Goal: Complete application form

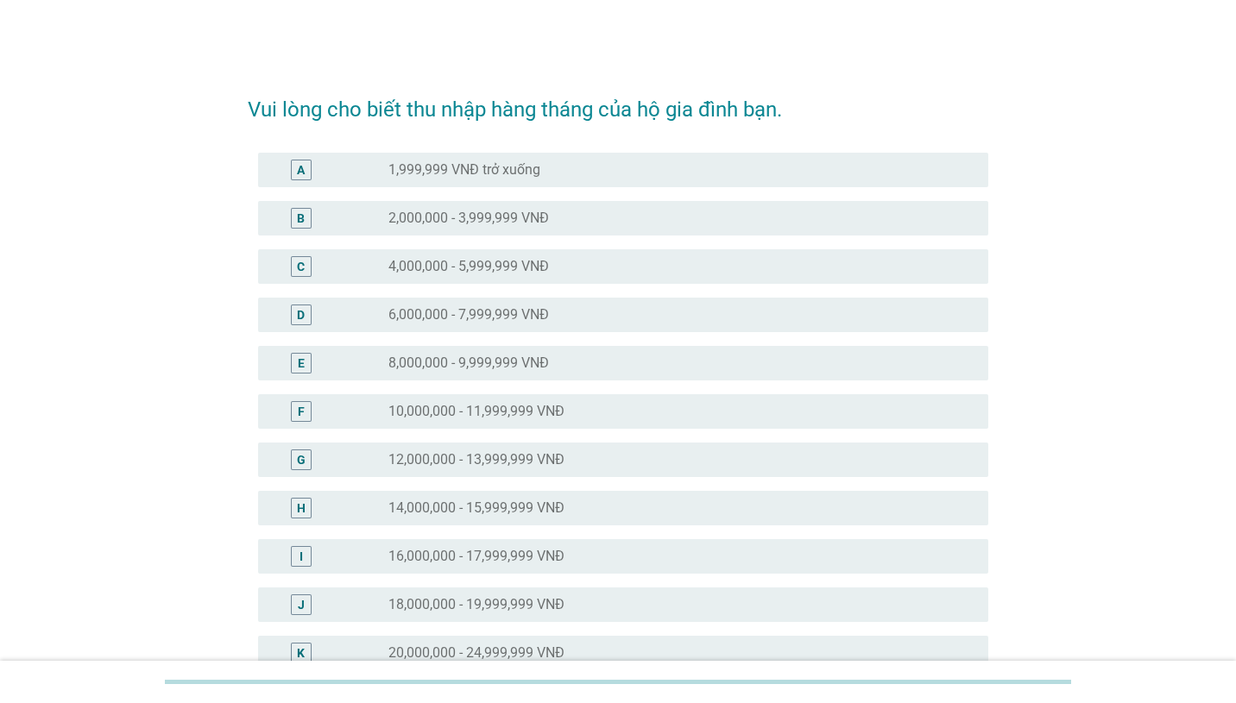
click at [570, 501] on div "radio_button_unchecked 14,000,000 - 15,999,999 VNĐ" at bounding box center [674, 508] width 572 height 17
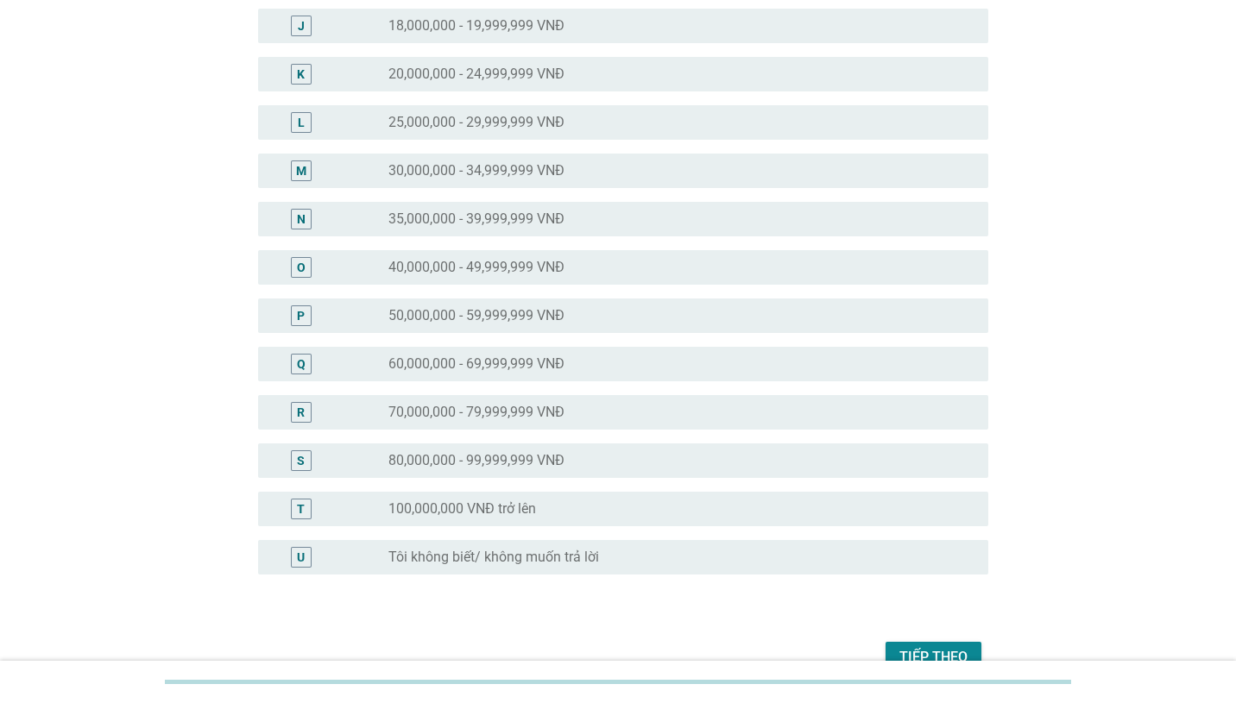
scroll to position [672, 0]
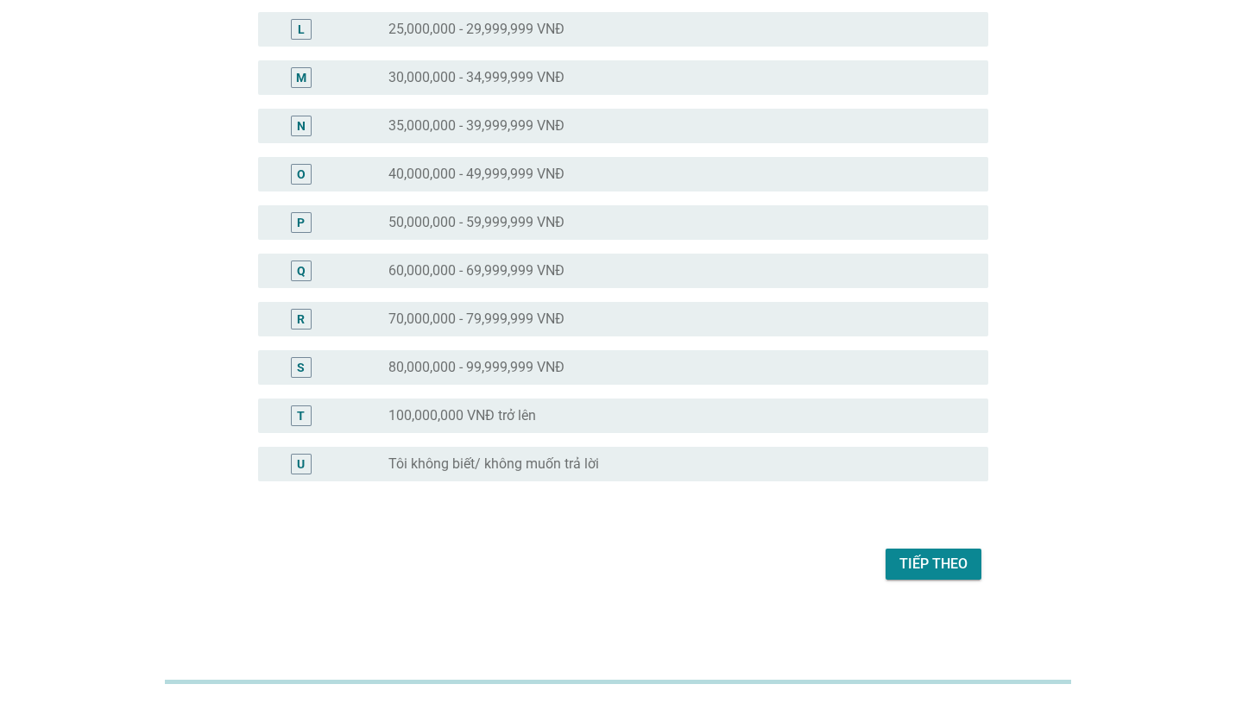
click at [953, 564] on div "Tiếp theo" at bounding box center [933, 564] width 68 height 21
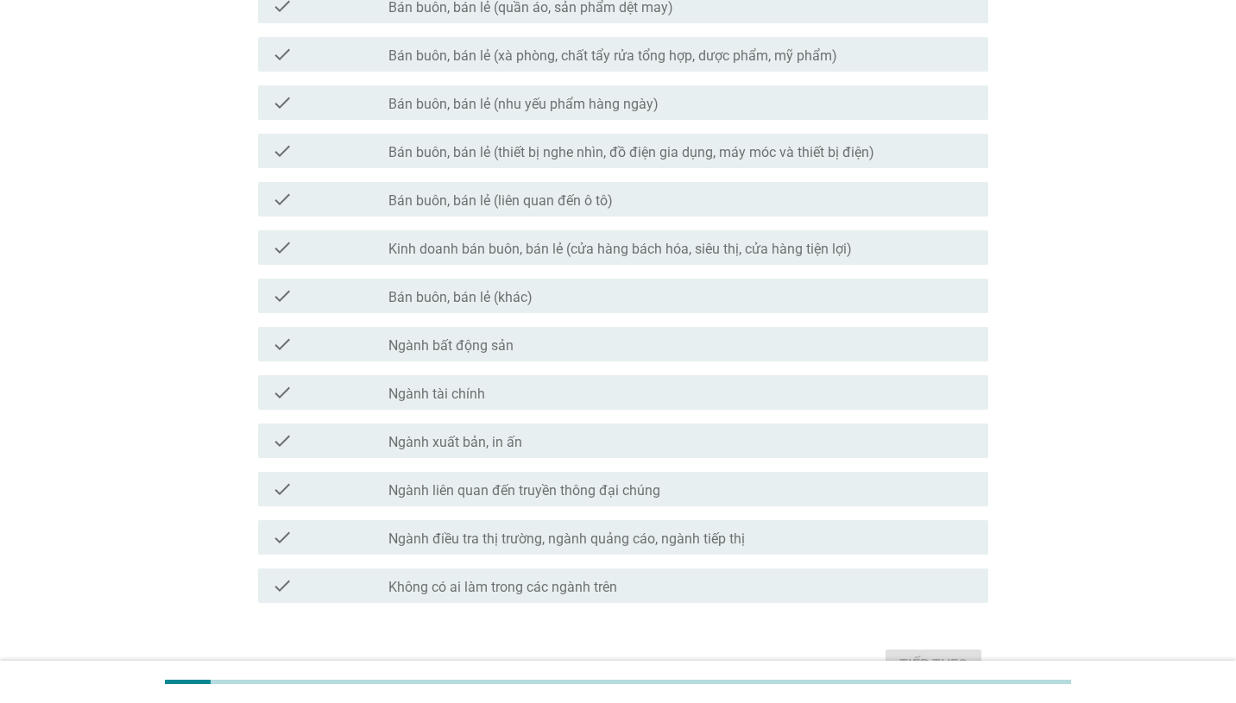
scroll to position [609, 0]
click at [686, 391] on div "check_box_outline_blank Ngành tài chính" at bounding box center [681, 390] width 586 height 21
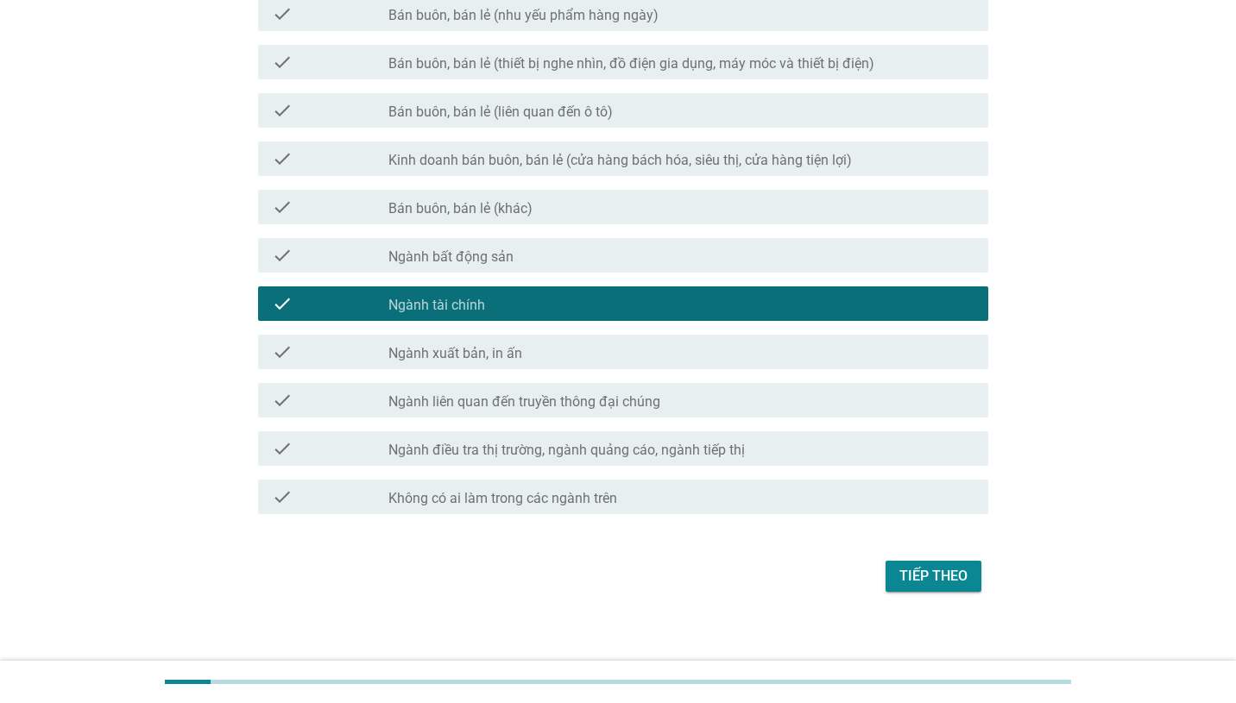
scroll to position [708, 0]
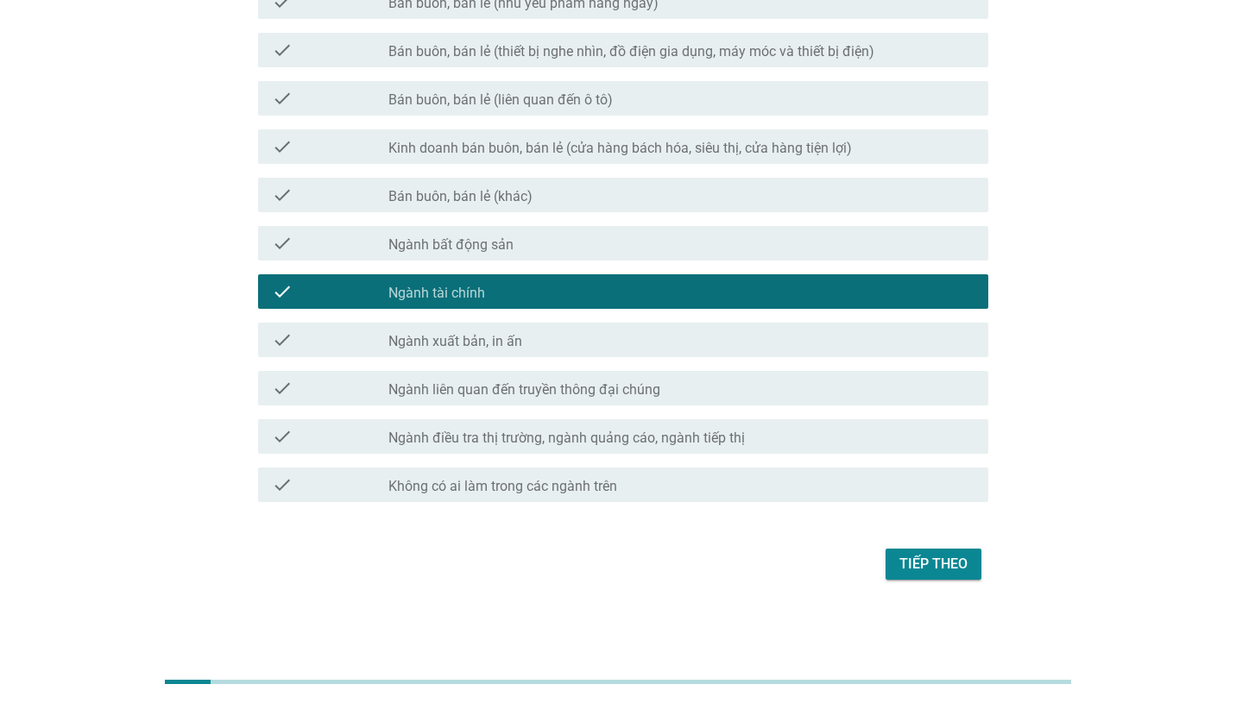
click at [941, 571] on div "Tiếp theo" at bounding box center [933, 564] width 68 height 21
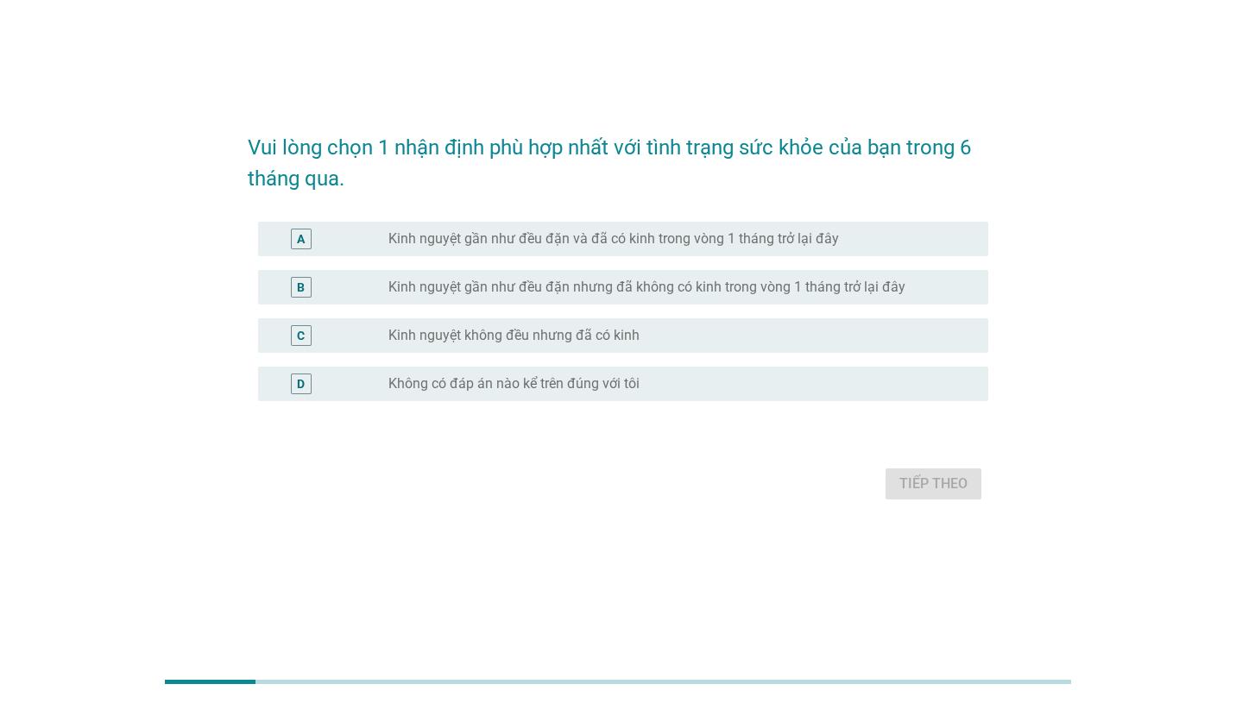
scroll to position [0, 0]
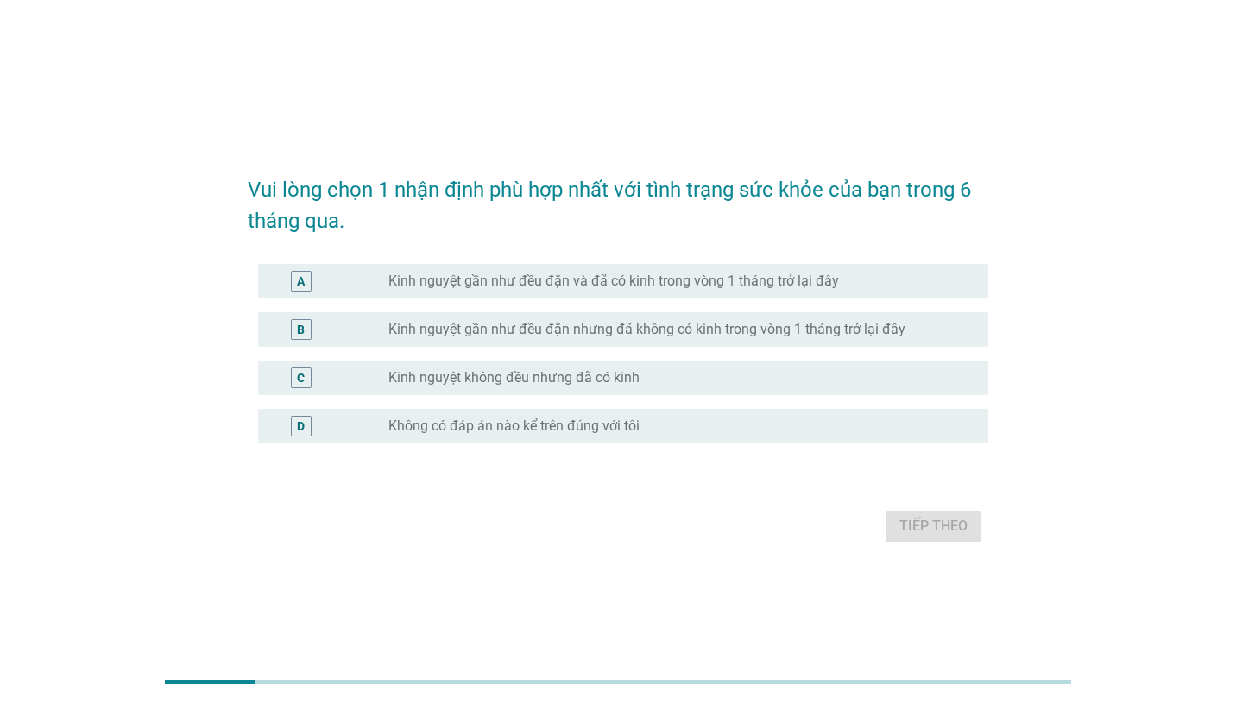
click at [613, 281] on label "Kinh nguyệt gần như đều đặn và đã có kinh trong vòng 1 tháng trở lại đây" at bounding box center [613, 281] width 451 height 17
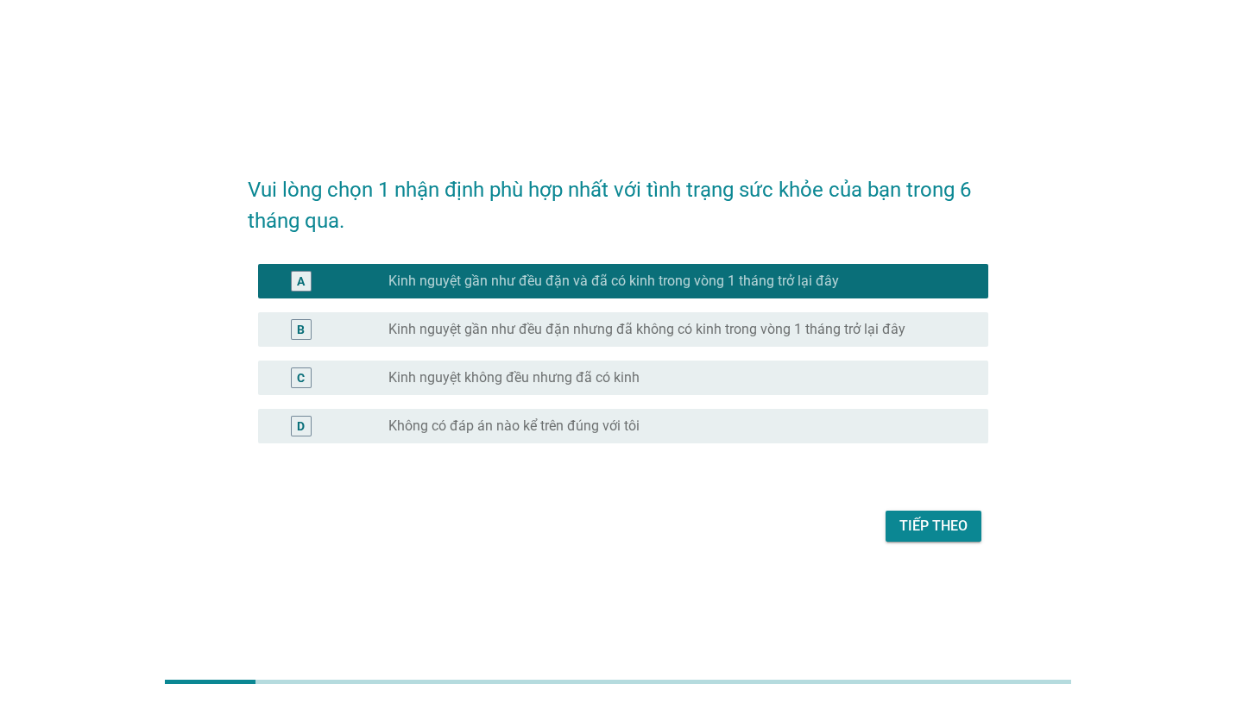
click at [947, 518] on div "Tiếp theo" at bounding box center [933, 526] width 68 height 21
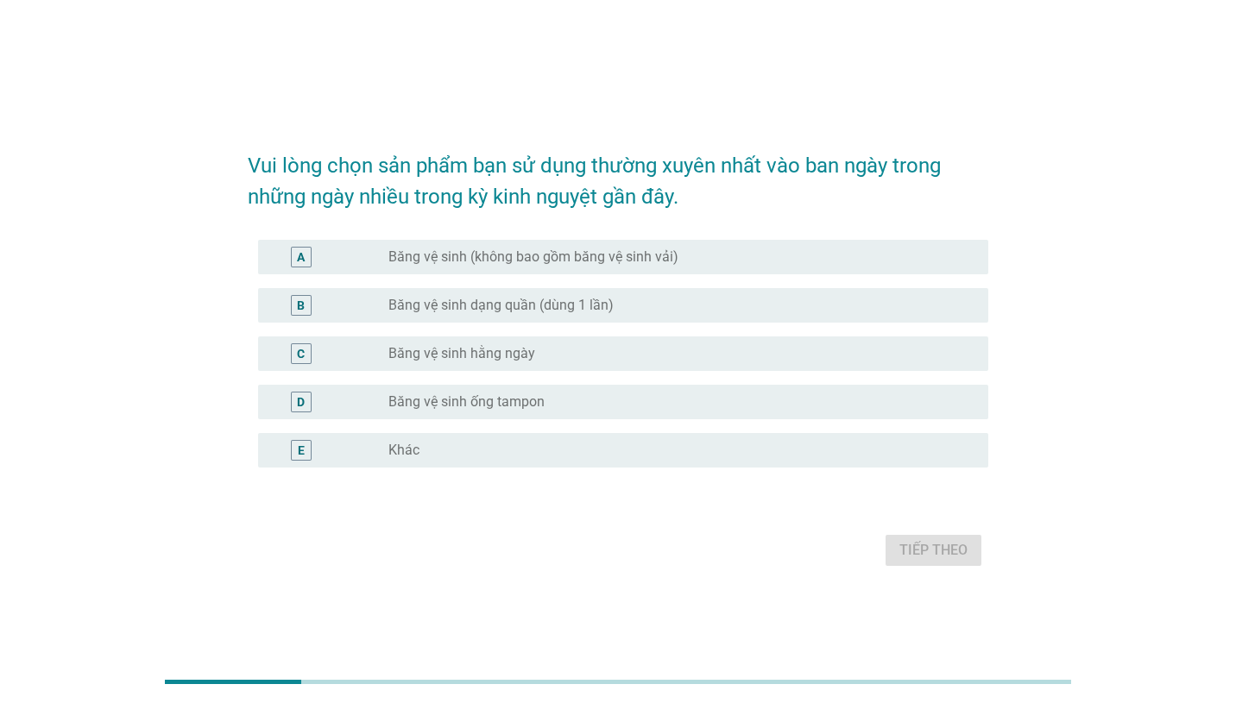
click at [645, 312] on div "radio_button_unchecked Băng vệ sinh dạng quần (dùng 1 lần)" at bounding box center [674, 305] width 572 height 17
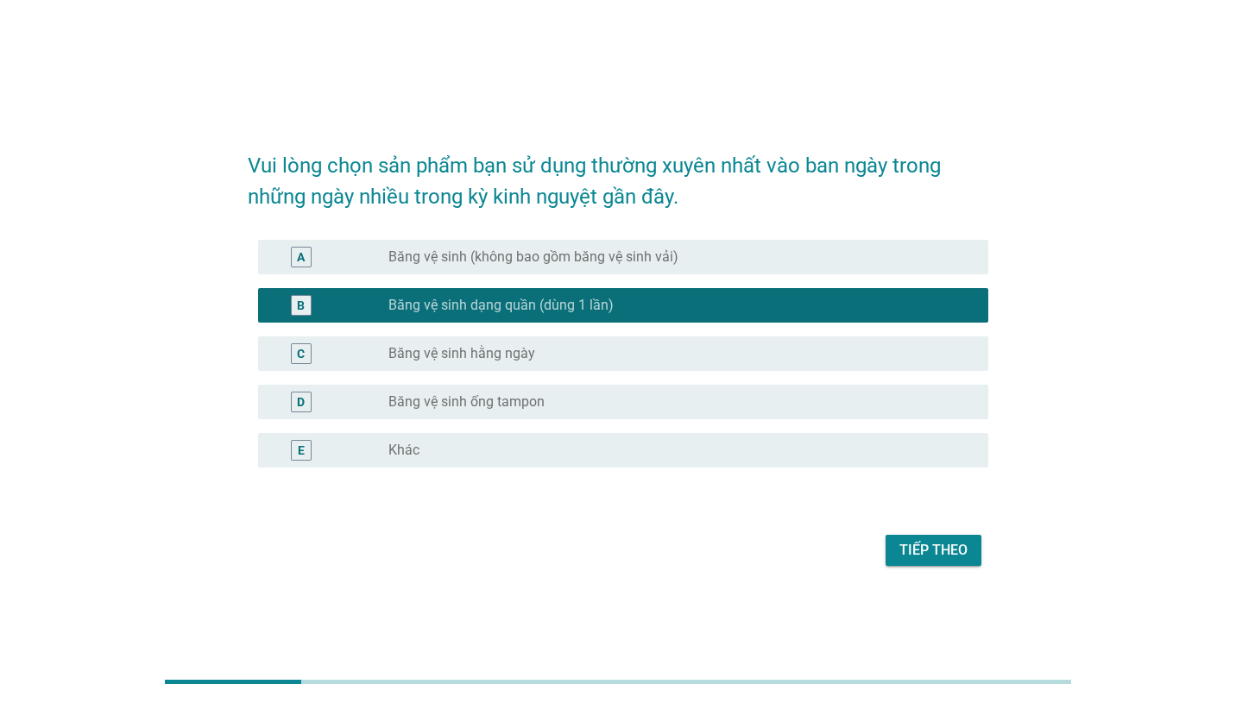
click at [905, 451] on div "radio_button_unchecked Khác" at bounding box center [674, 450] width 572 height 17
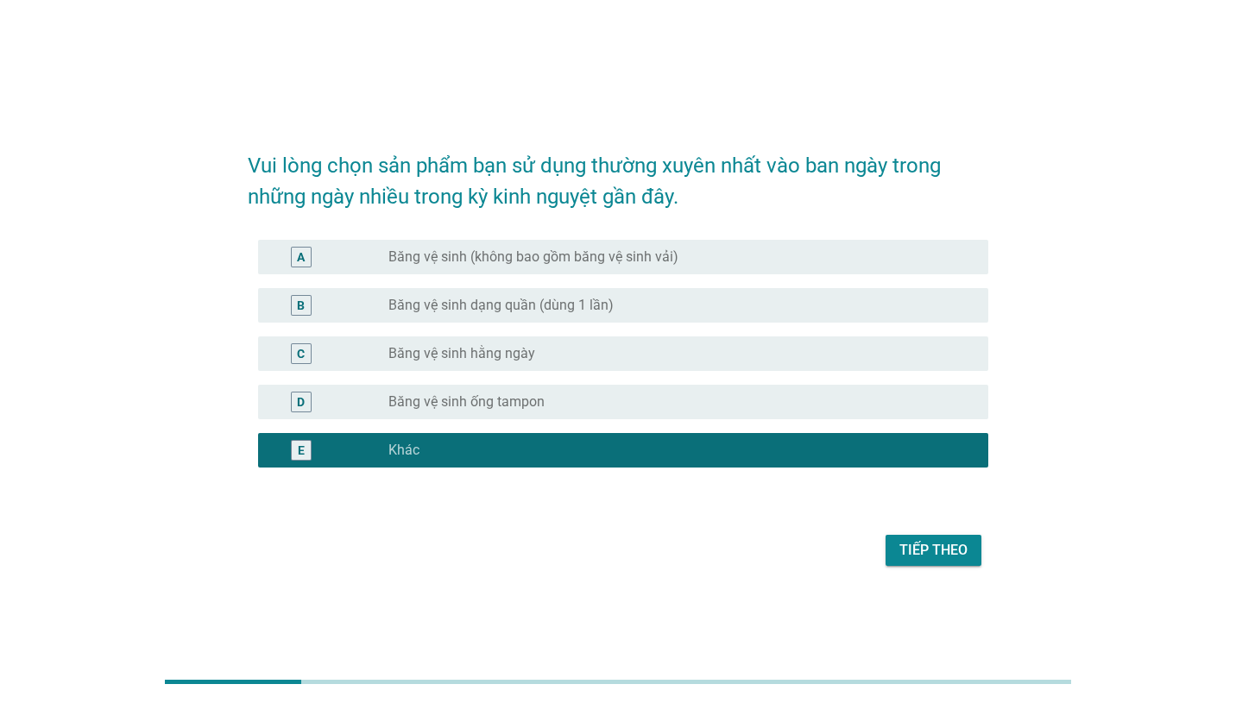
click at [845, 305] on div "radio_button_unchecked Băng vệ sinh dạng quần (dùng 1 lần)" at bounding box center [674, 305] width 572 height 17
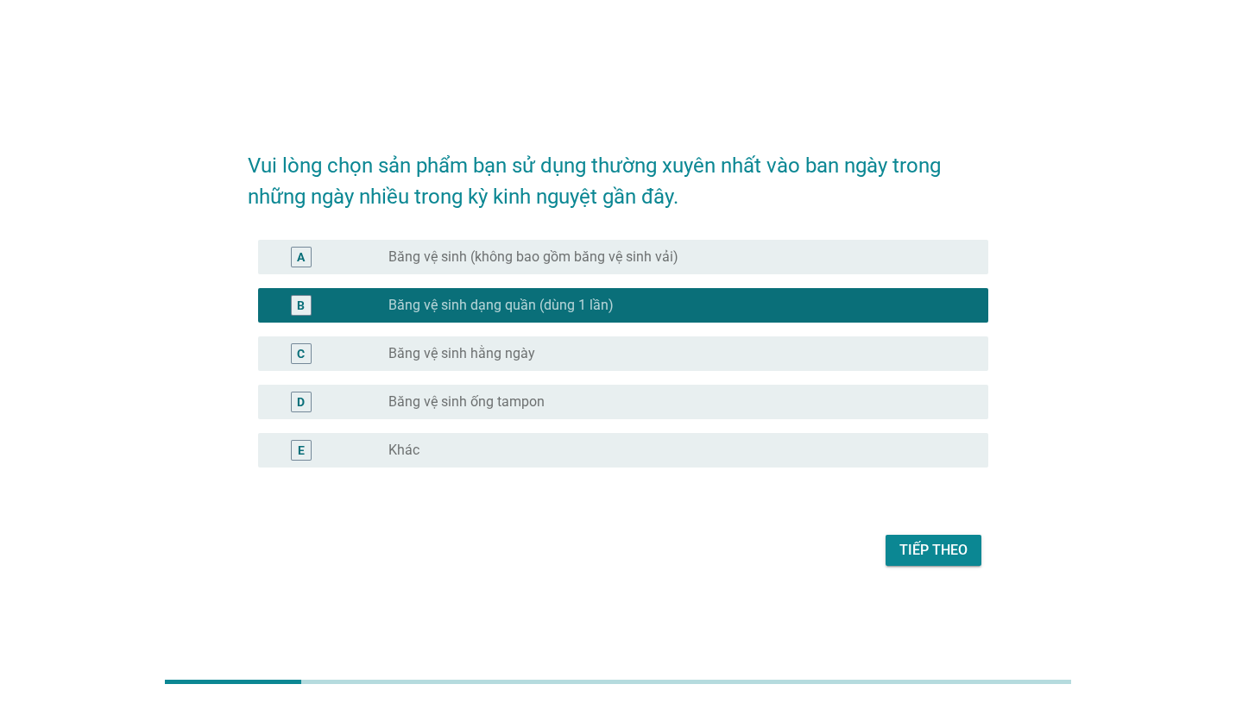
click at [939, 542] on div "Tiếp theo" at bounding box center [933, 550] width 68 height 21
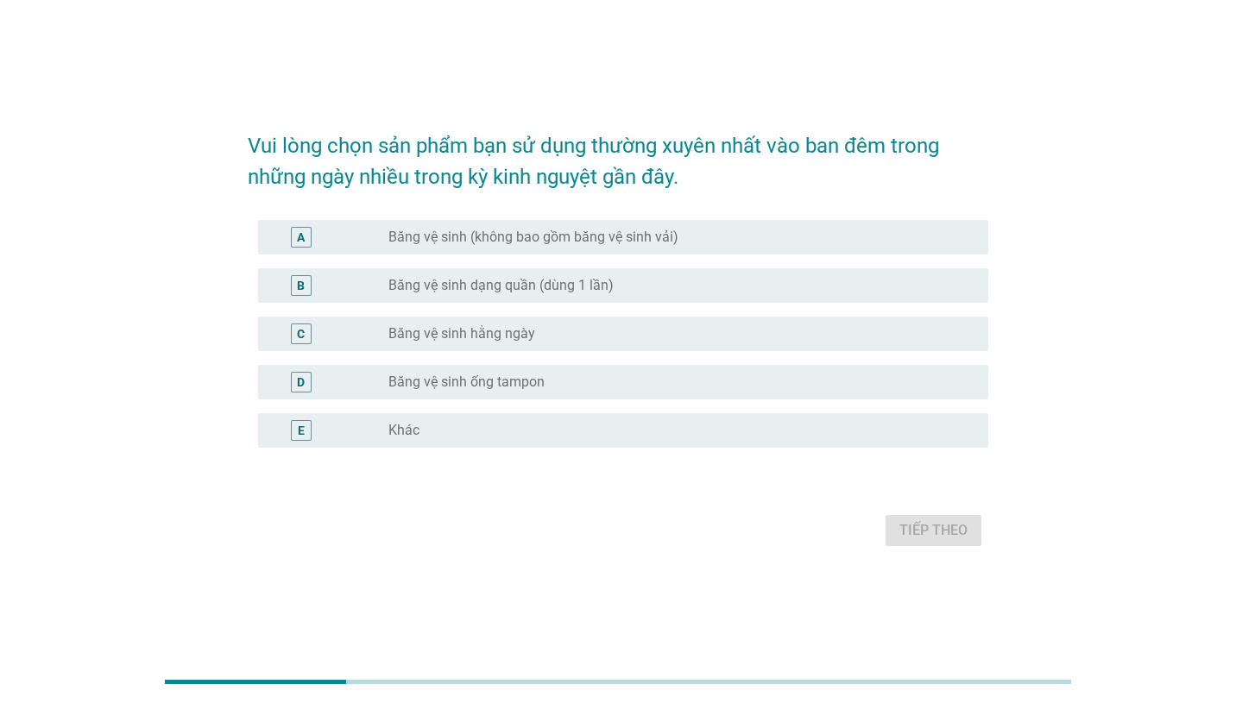
scroll to position [42, 0]
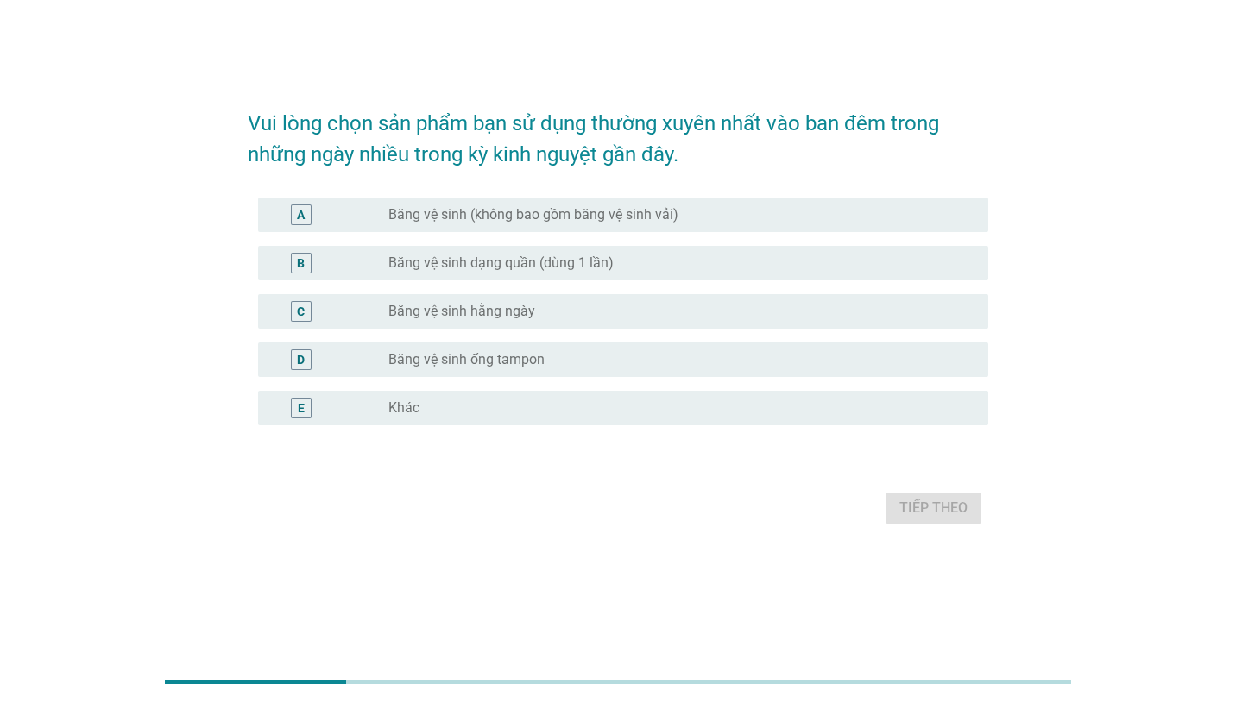
click at [644, 257] on div "radio_button_unchecked Băng vệ sinh dạng quần (dùng 1 lần)" at bounding box center [674, 263] width 572 height 17
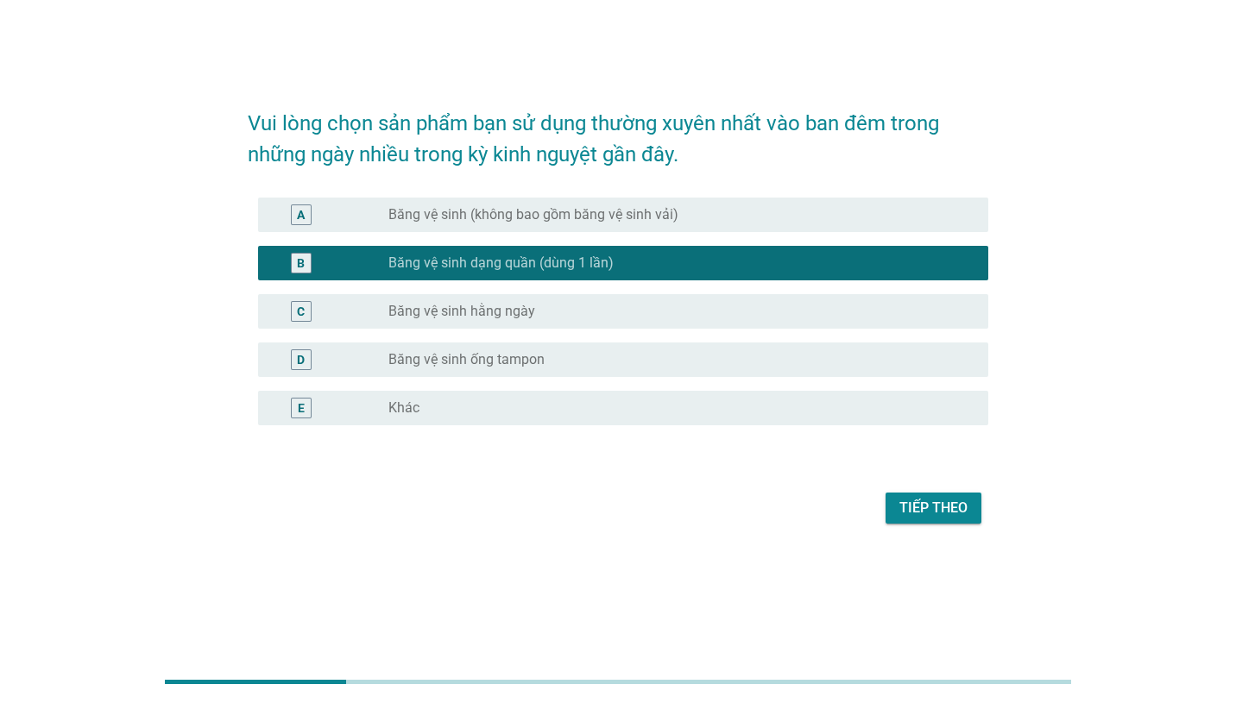
click at [912, 493] on button "Tiếp theo" at bounding box center [934, 508] width 96 height 31
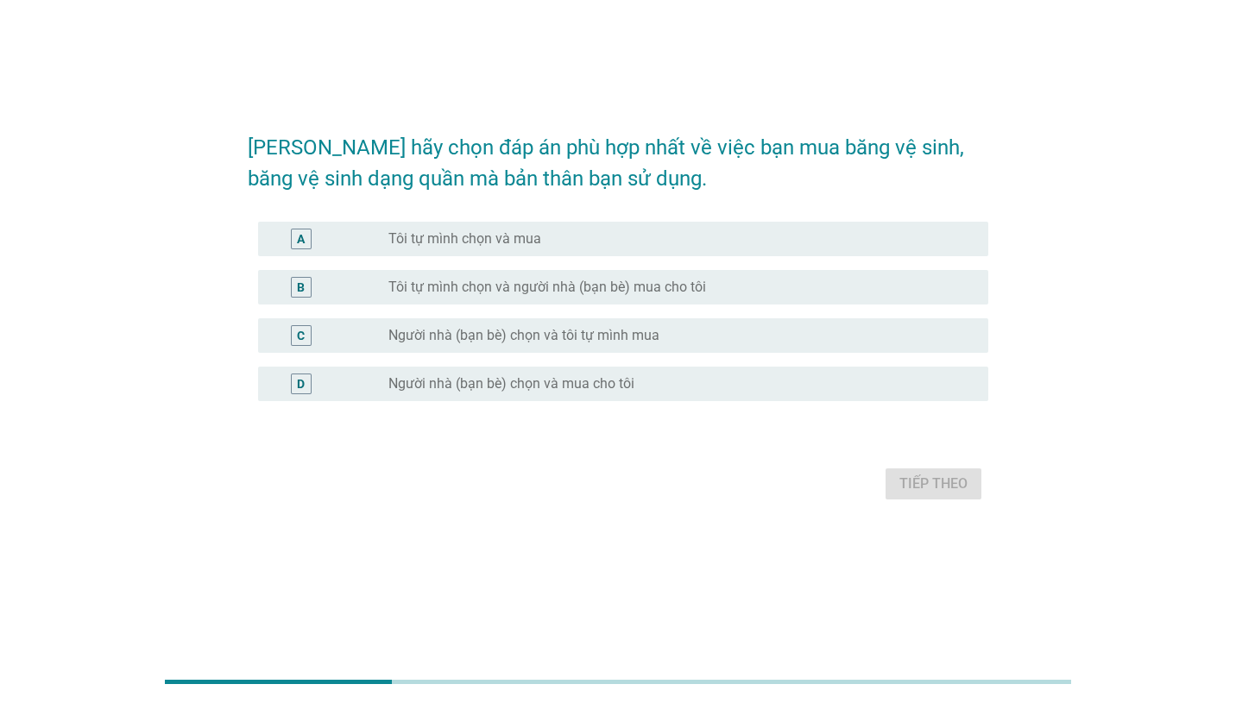
scroll to position [0, 0]
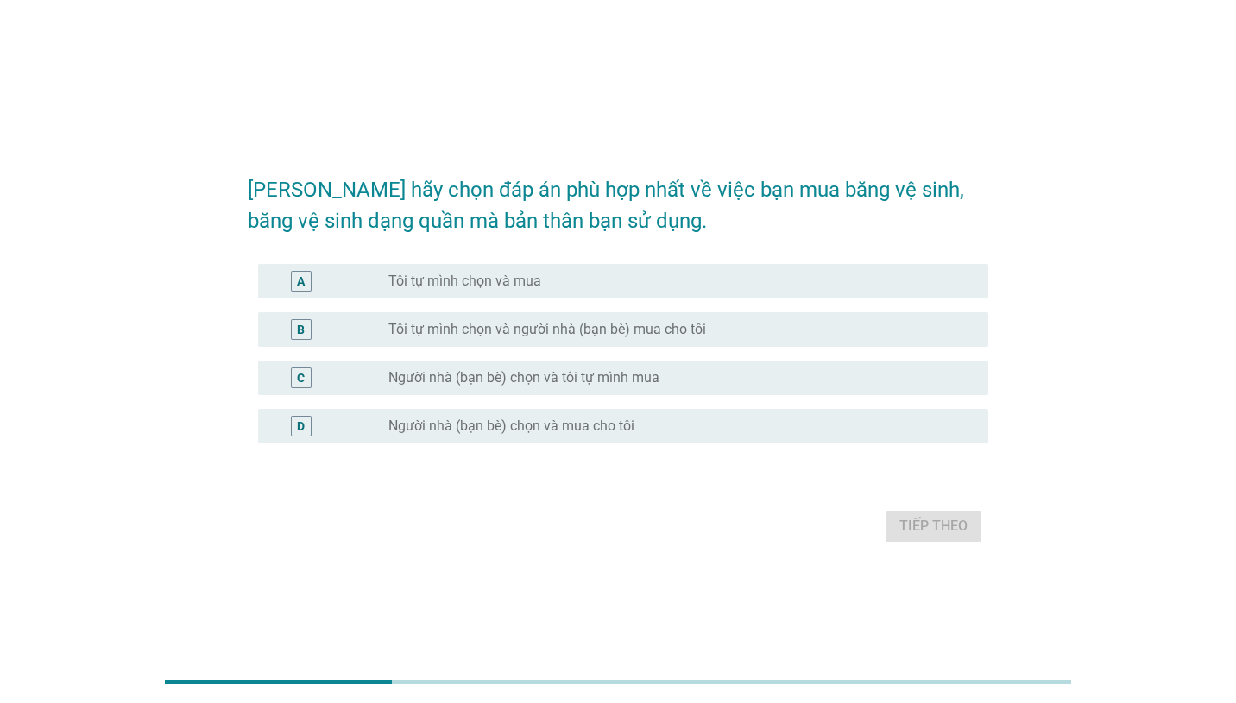
click at [716, 280] on div "radio_button_unchecked Tôi tự mình chọn và mua" at bounding box center [674, 281] width 572 height 17
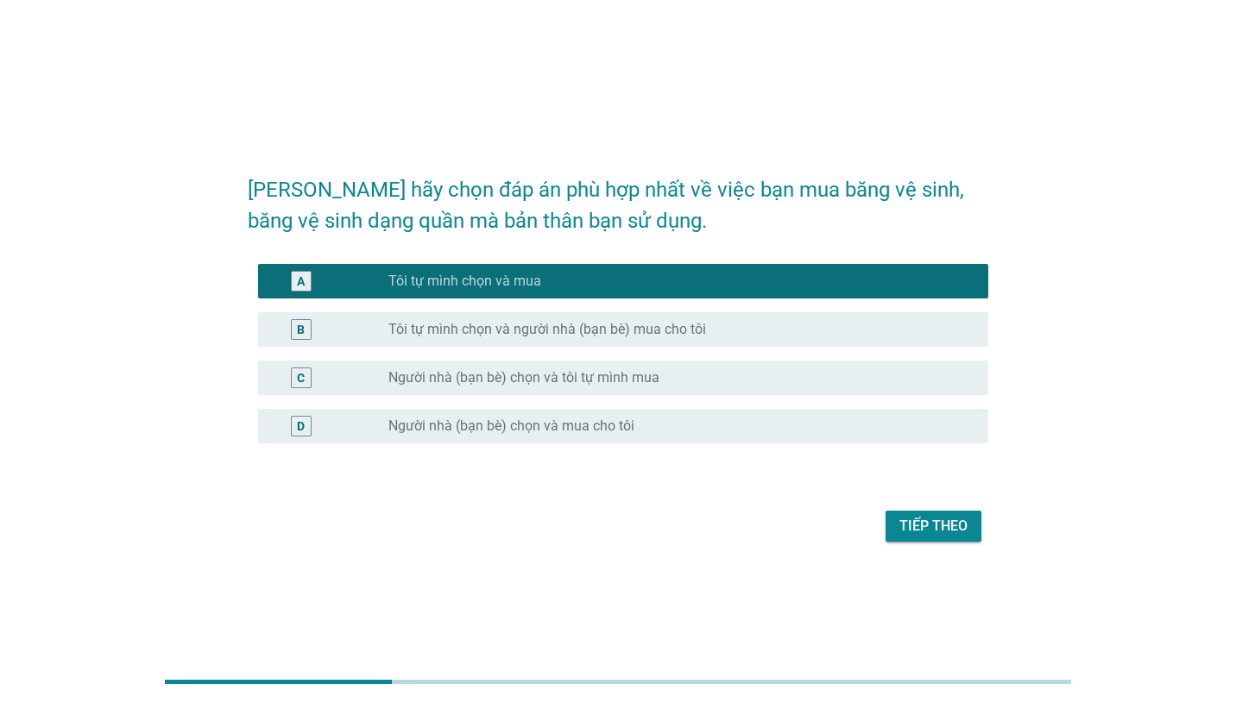
click at [925, 533] on div "Tiếp theo" at bounding box center [933, 526] width 68 height 21
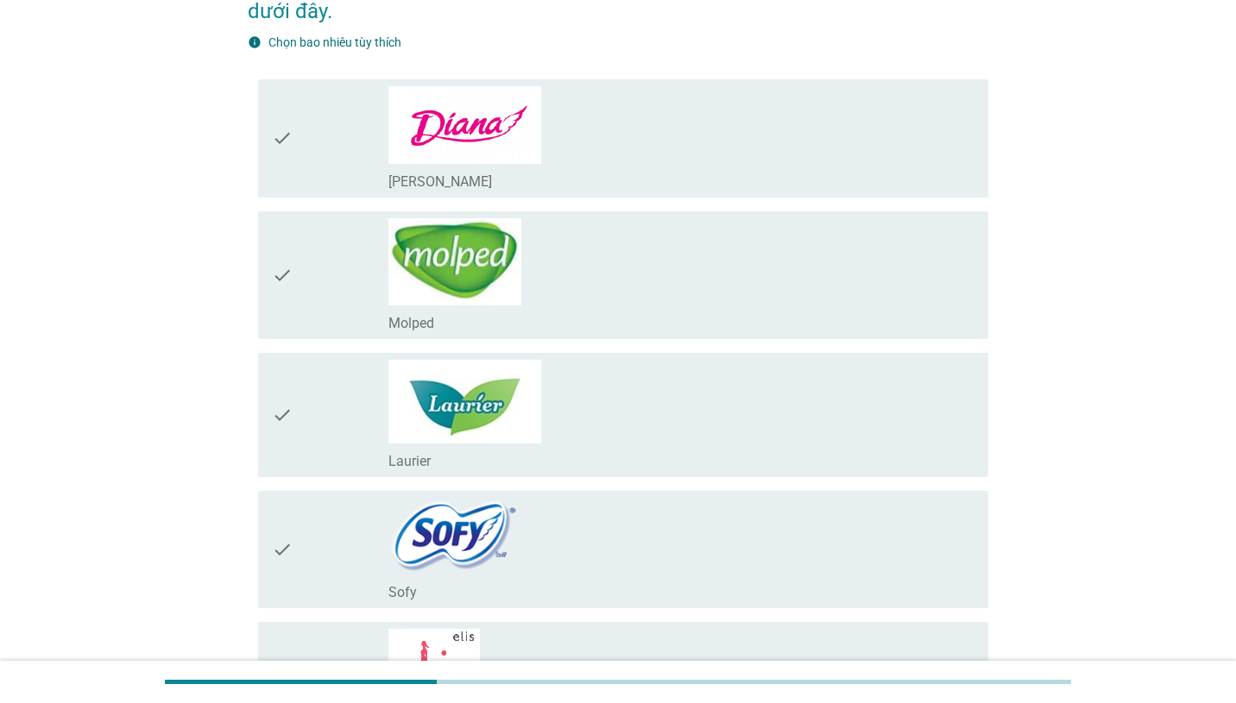
scroll to position [140, 0]
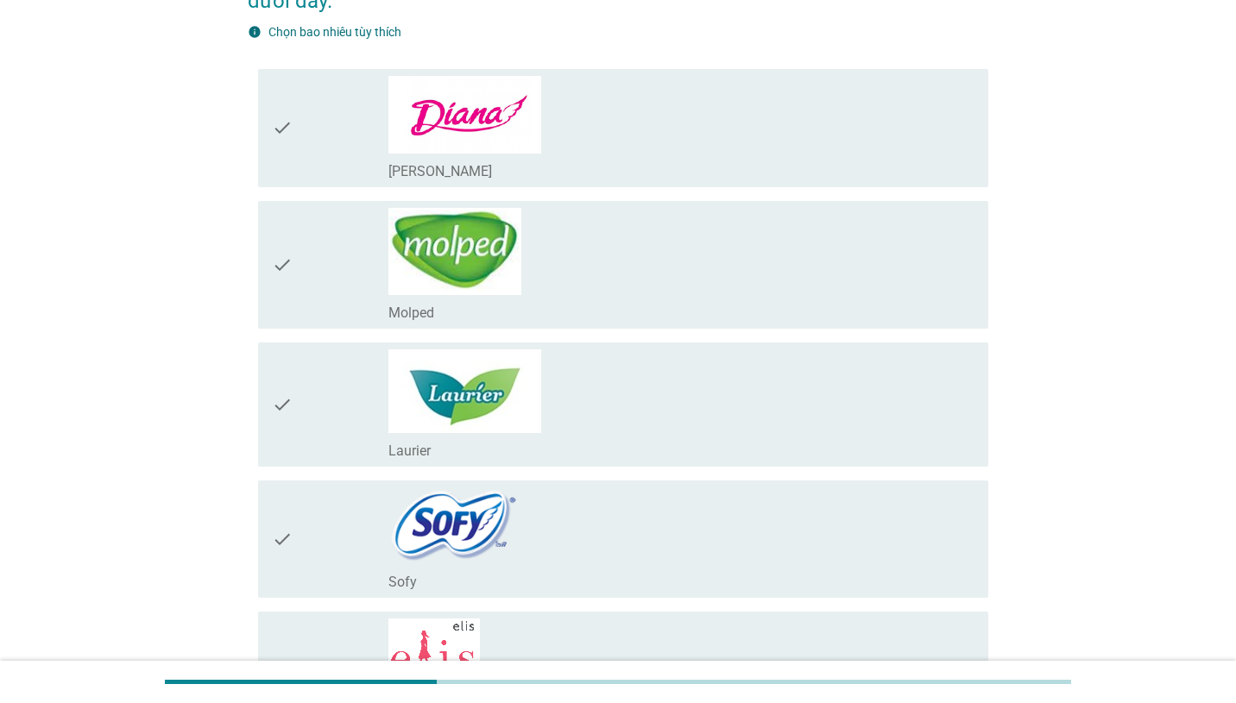
click at [809, 124] on div "check_box_outline_blank [PERSON_NAME]" at bounding box center [681, 128] width 586 height 104
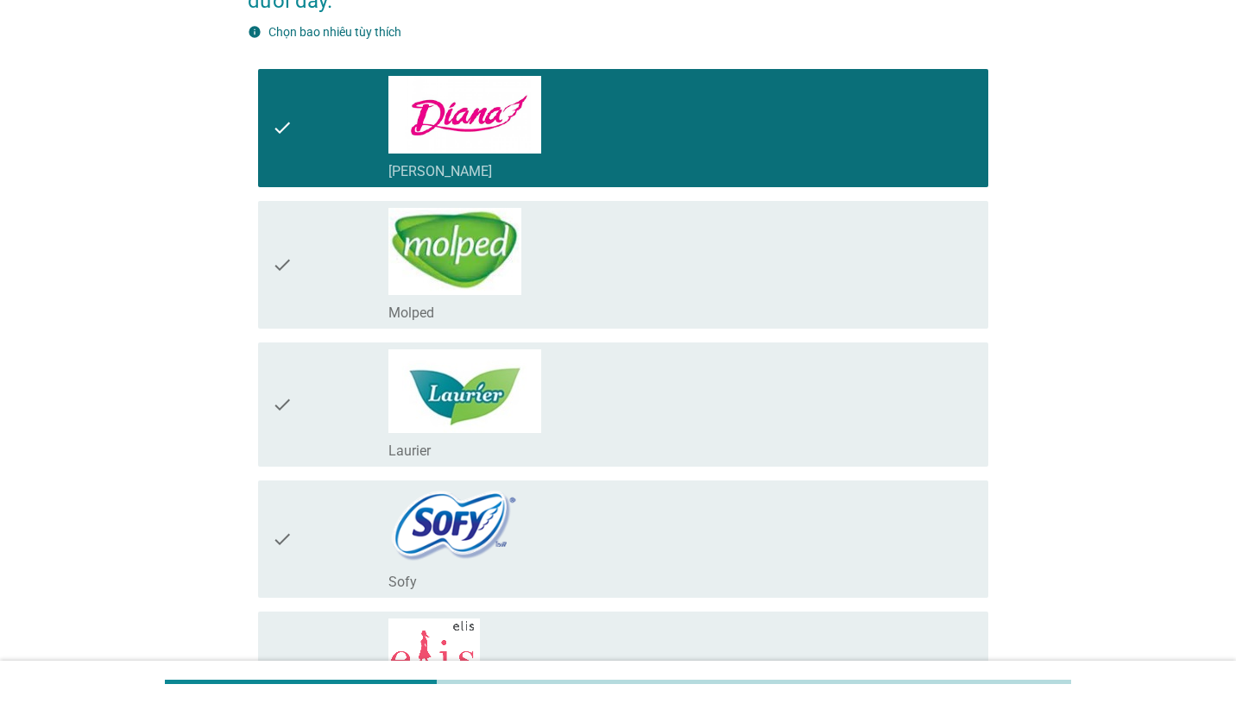
click at [722, 369] on div "check_box_outline_blank Laurier" at bounding box center [681, 405] width 586 height 110
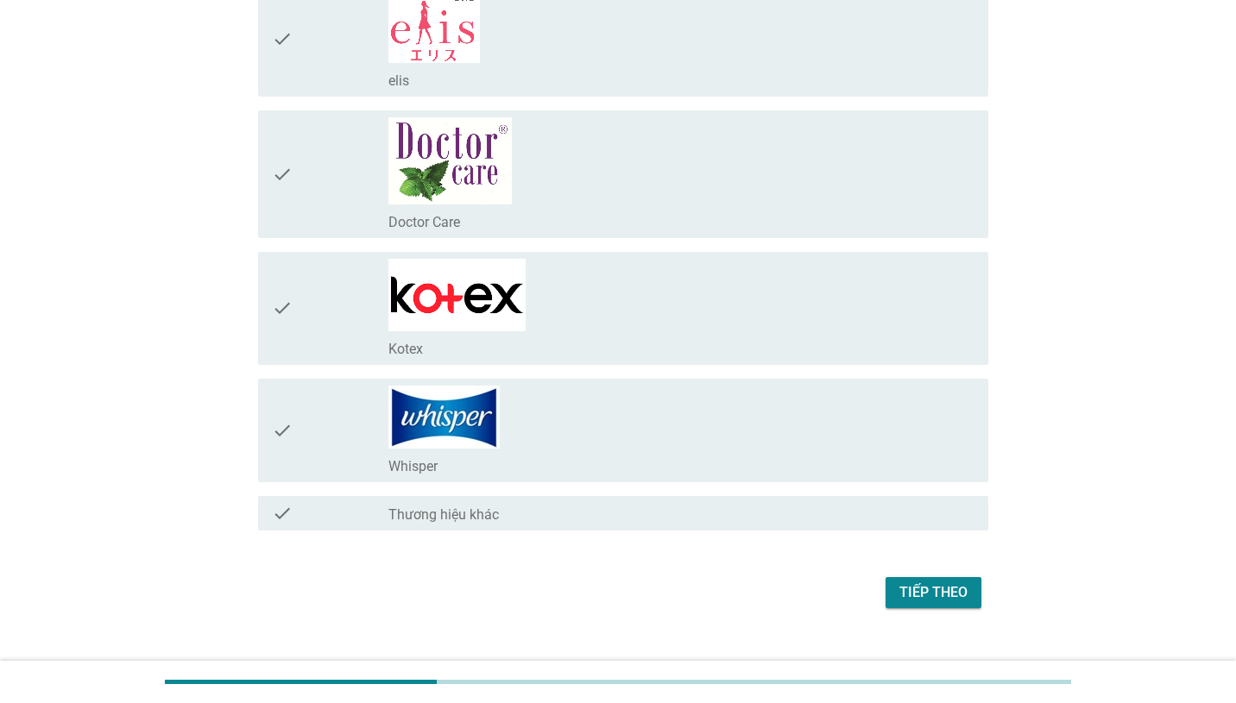
scroll to position [795, 0]
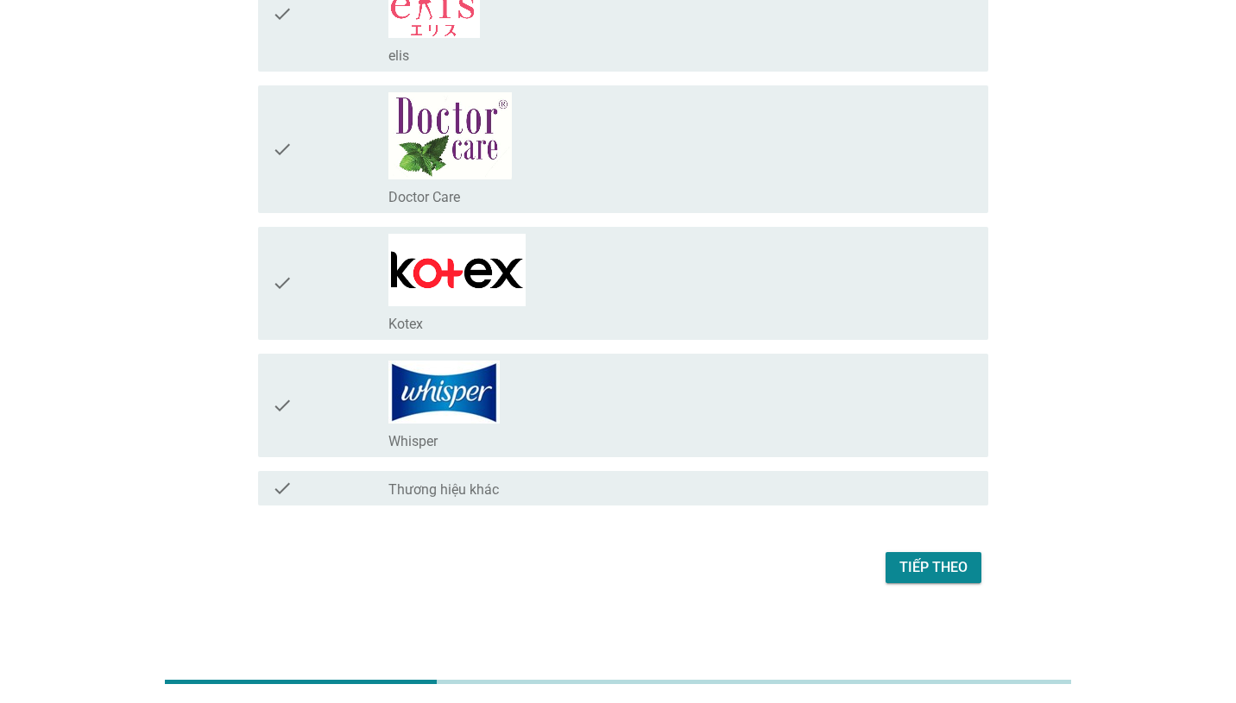
click at [723, 273] on div "check_box_outline_blank Kotex" at bounding box center [681, 283] width 586 height 99
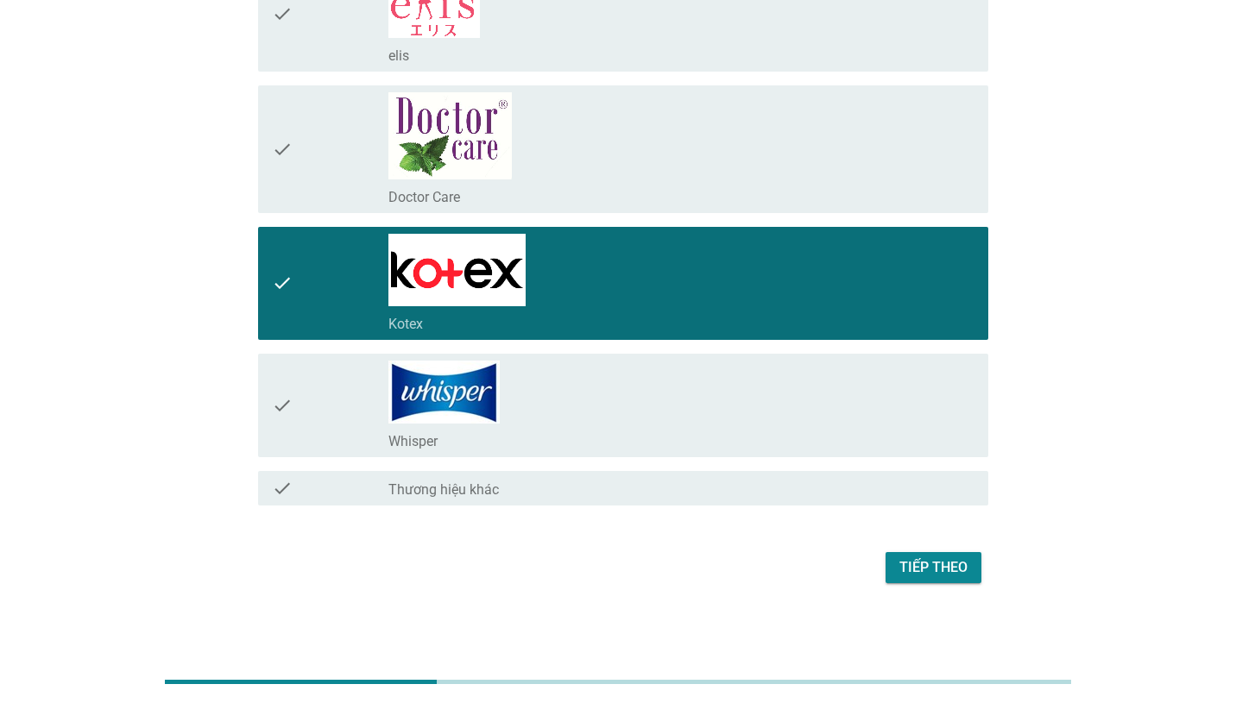
click at [962, 571] on div "Tiếp theo" at bounding box center [933, 568] width 68 height 21
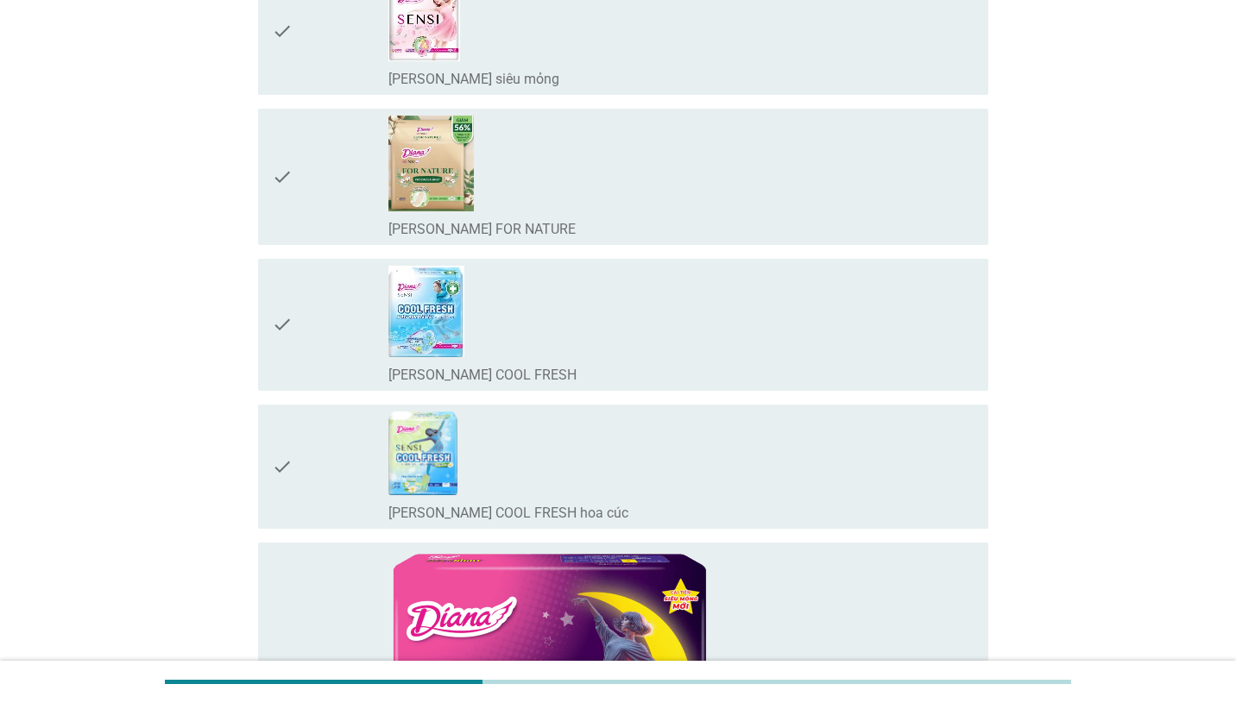
scroll to position [0, 0]
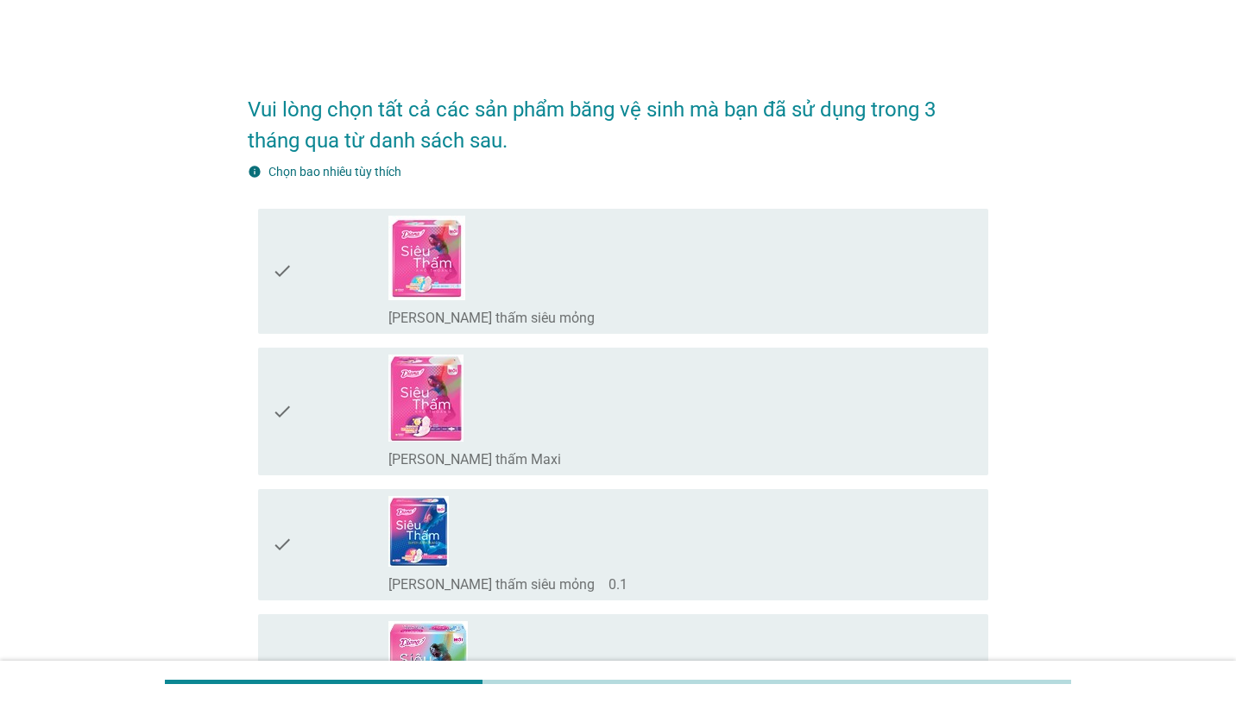
click at [695, 254] on div "check_box_outline_blank [PERSON_NAME] thấm siêu mỏng" at bounding box center [681, 271] width 586 height 111
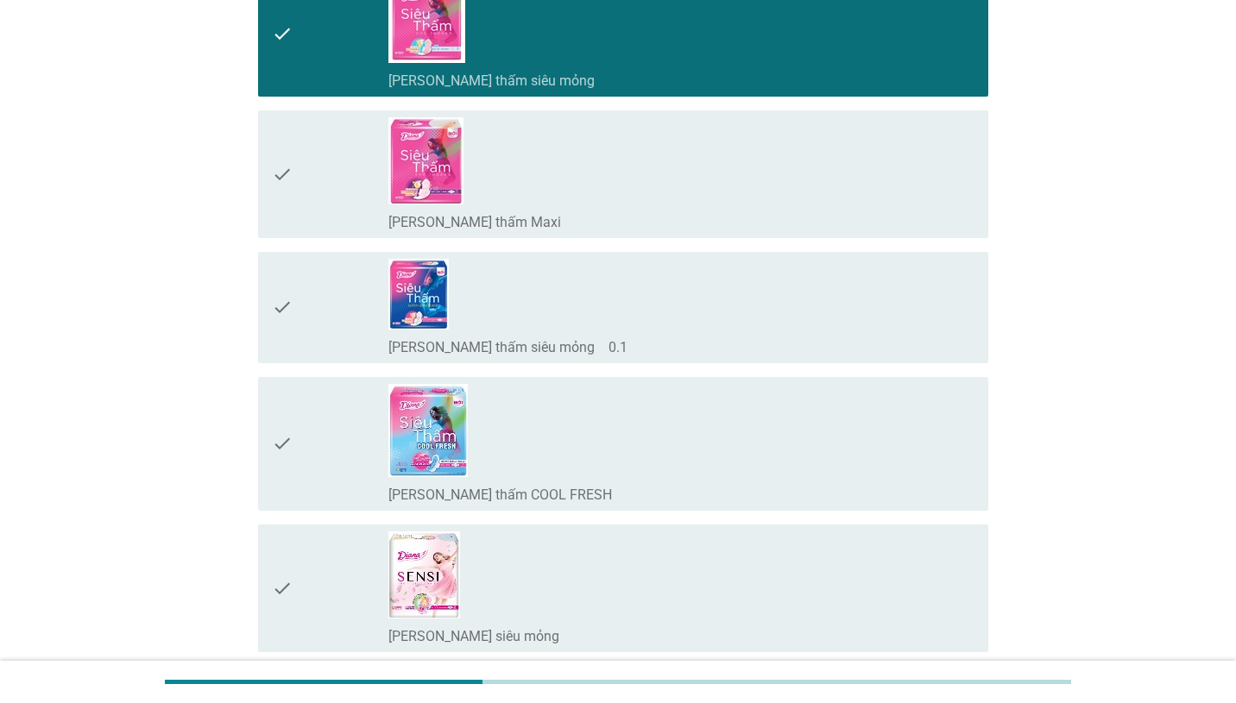
scroll to position [239, 0]
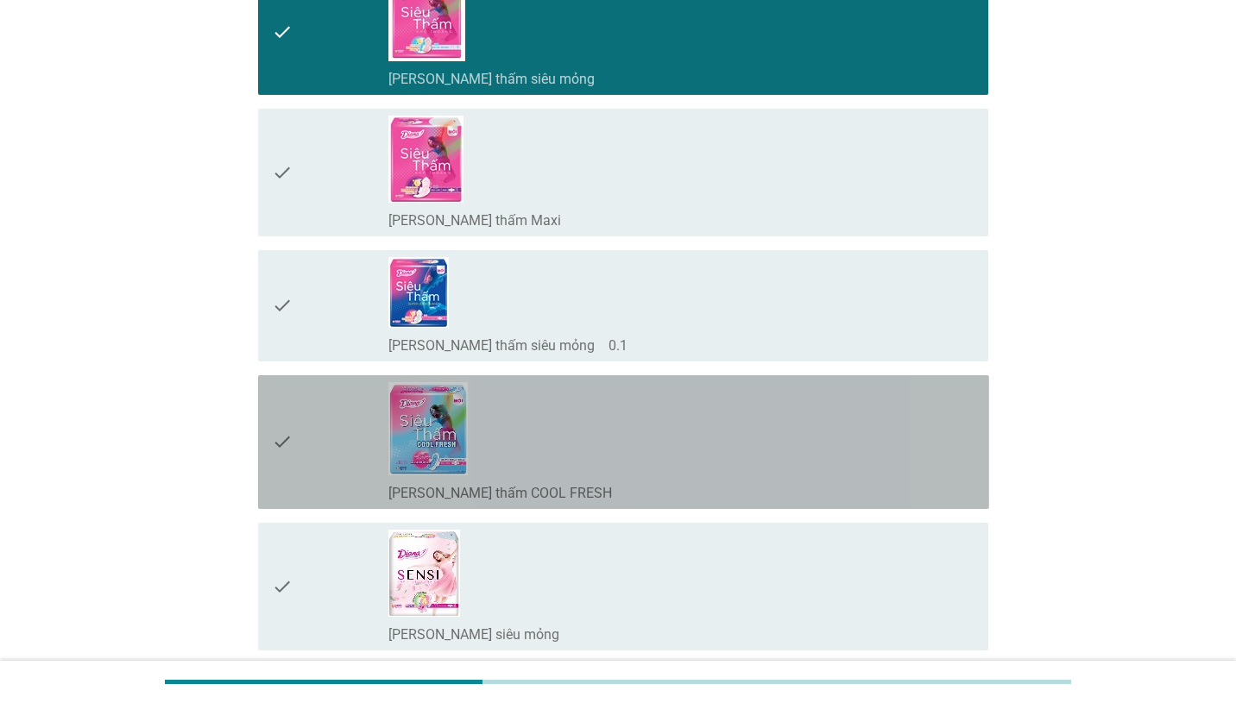
click at [687, 467] on div "check_box_outline_blank [PERSON_NAME] thấm COOL FRESH" at bounding box center [681, 442] width 586 height 120
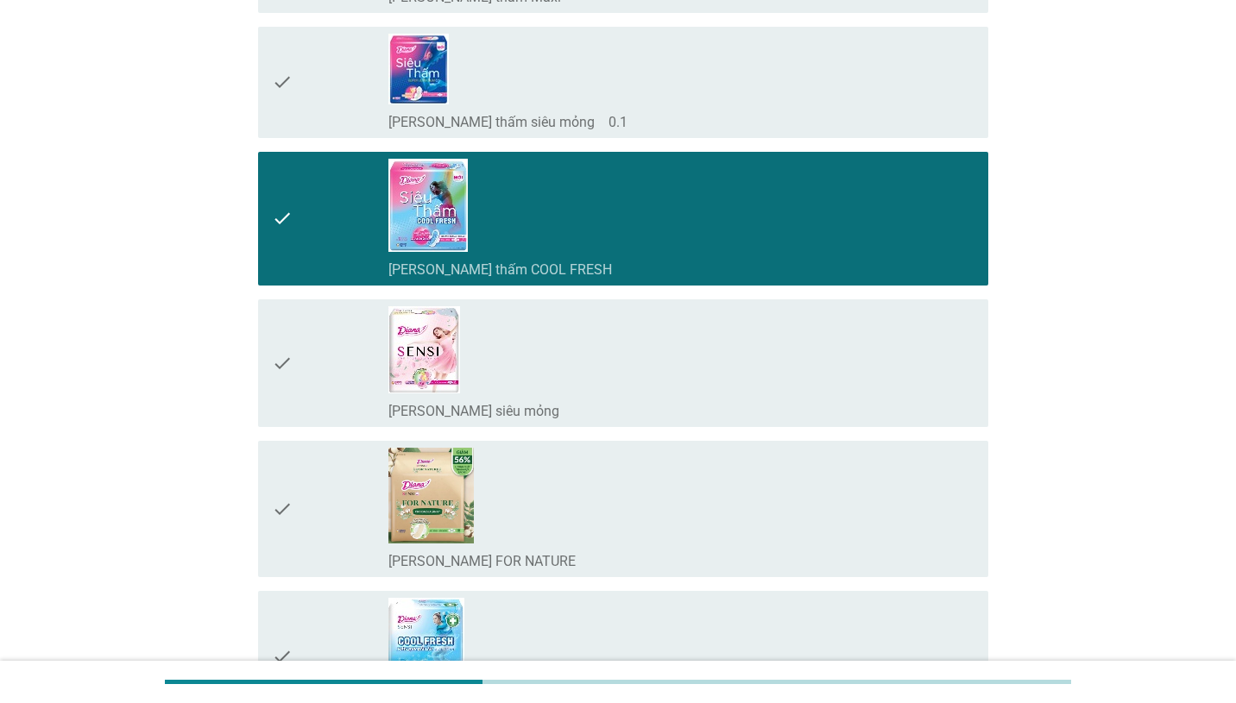
click at [688, 336] on div "check_box_outline_blank [PERSON_NAME] SENSI siêu mỏng" at bounding box center [681, 363] width 586 height 114
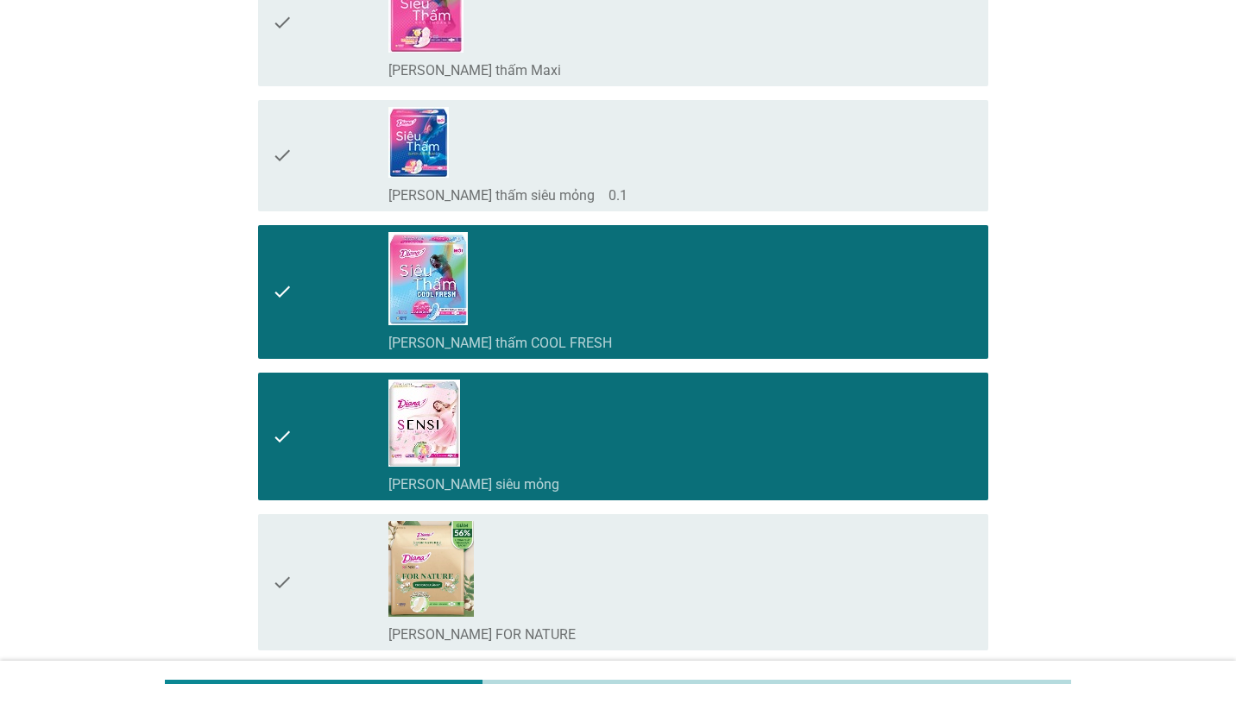
scroll to position [273, 0]
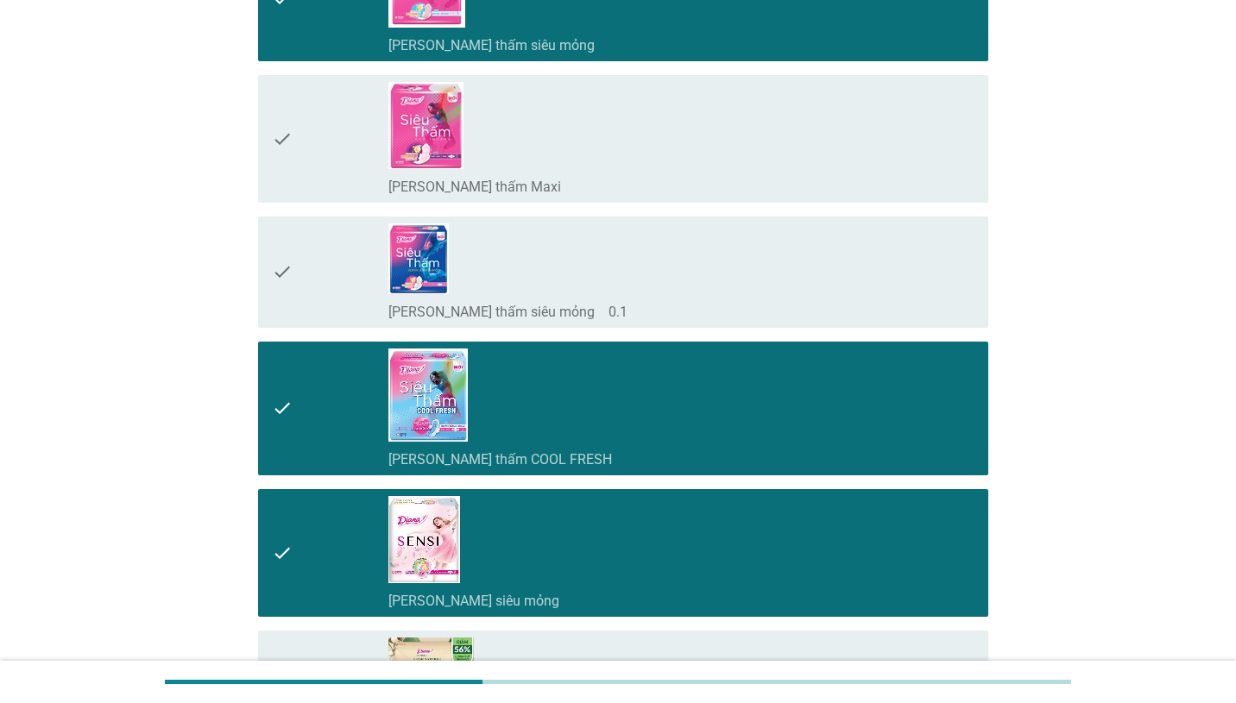
click at [672, 44] on div "check_box_outline_blank [PERSON_NAME] thấm siêu mỏng" at bounding box center [681, 44] width 586 height 21
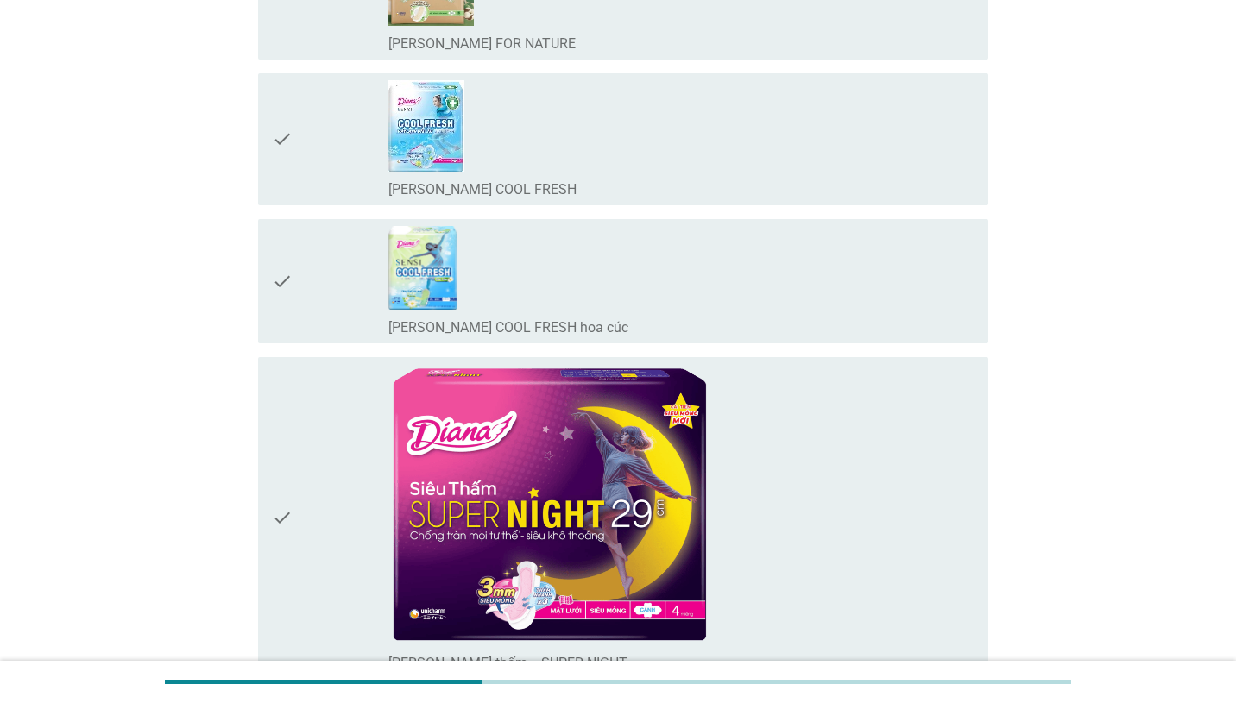
scroll to position [981, 0]
click at [656, 143] on div "check_box_outline_blank [PERSON_NAME] SENSI COOL FRESH" at bounding box center [681, 138] width 586 height 118
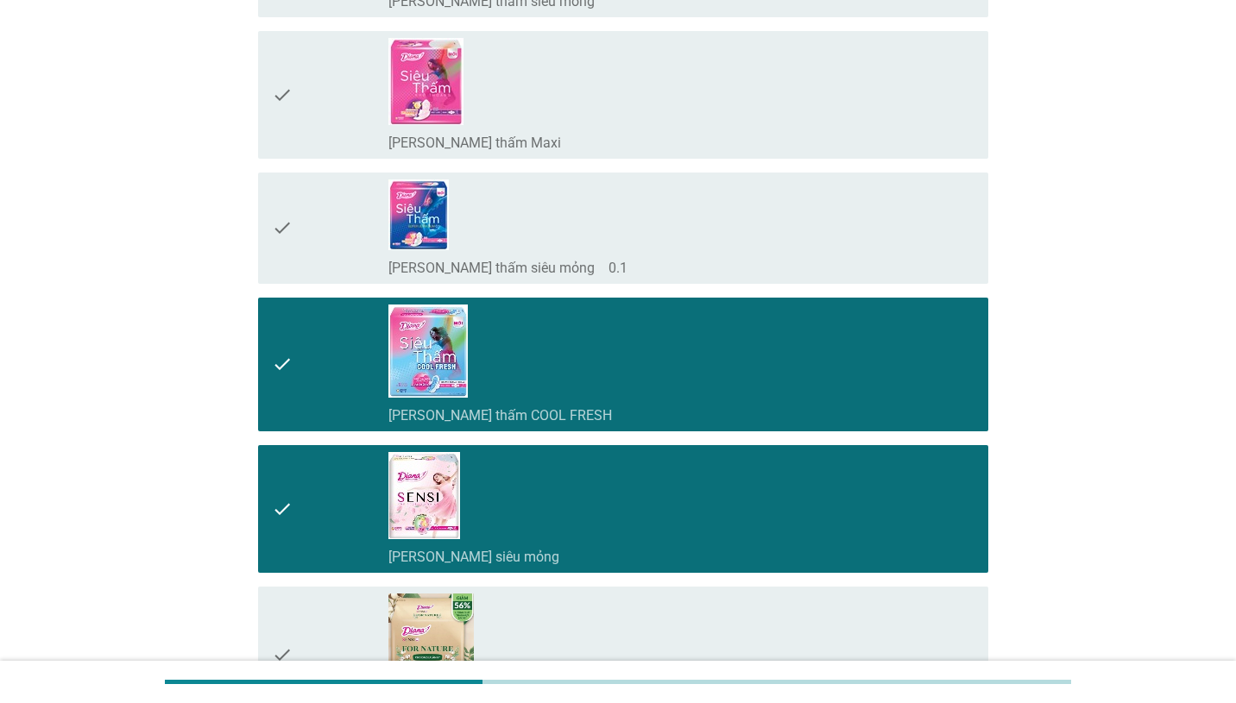
click at [676, 409] on div "check_box_outline_blank [PERSON_NAME] thấm COOL FRESH" at bounding box center [681, 414] width 586 height 21
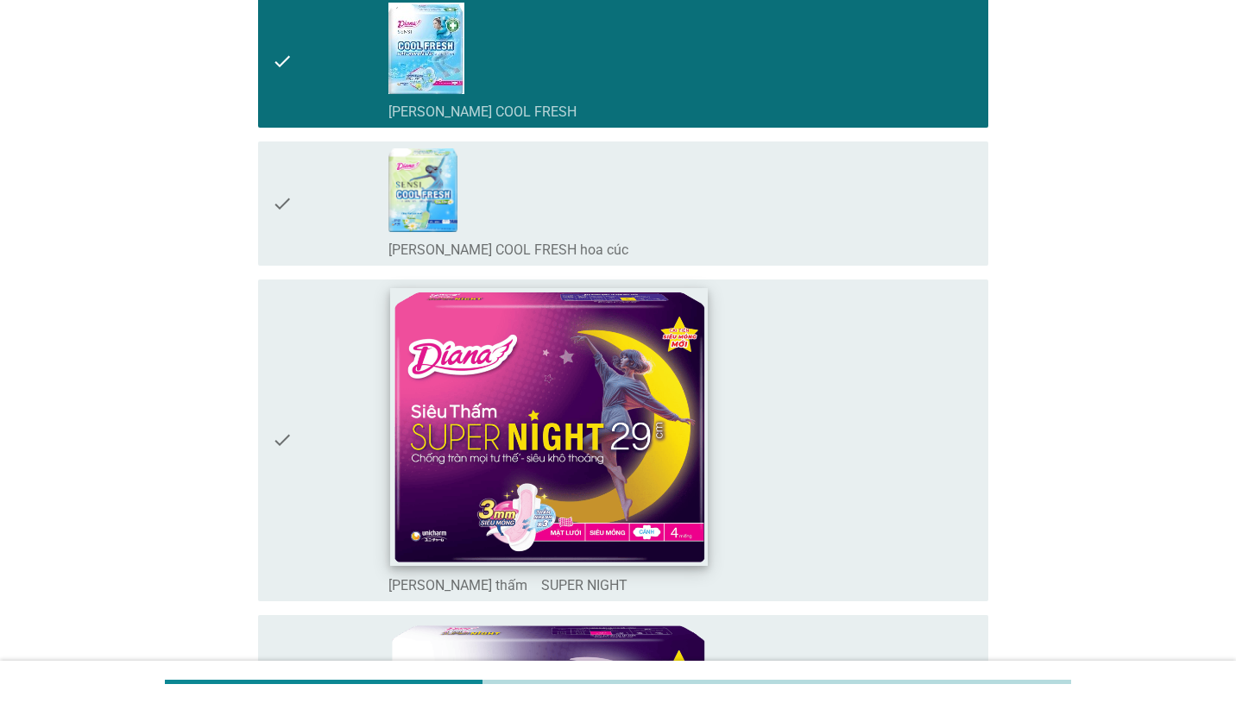
scroll to position [1030, 0]
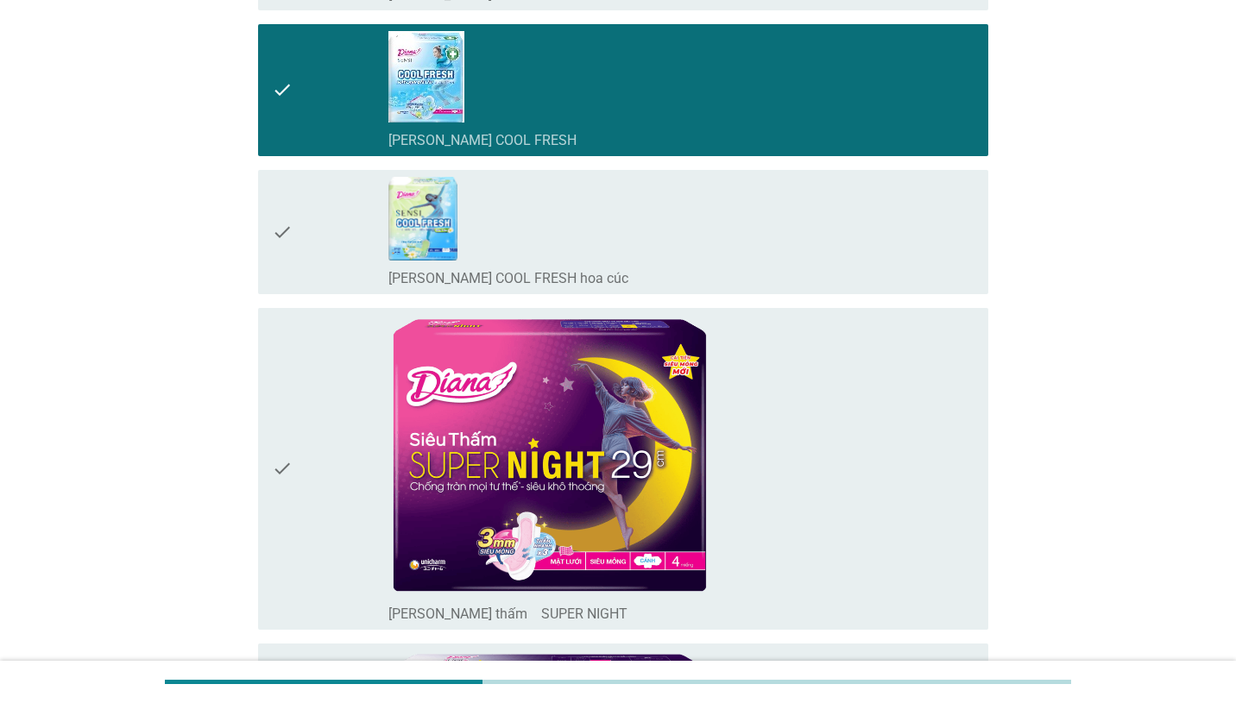
click at [672, 267] on div "check_box_outline_blank [PERSON_NAME] SENSI COOL FRESH hoa cúc" at bounding box center [681, 277] width 586 height 21
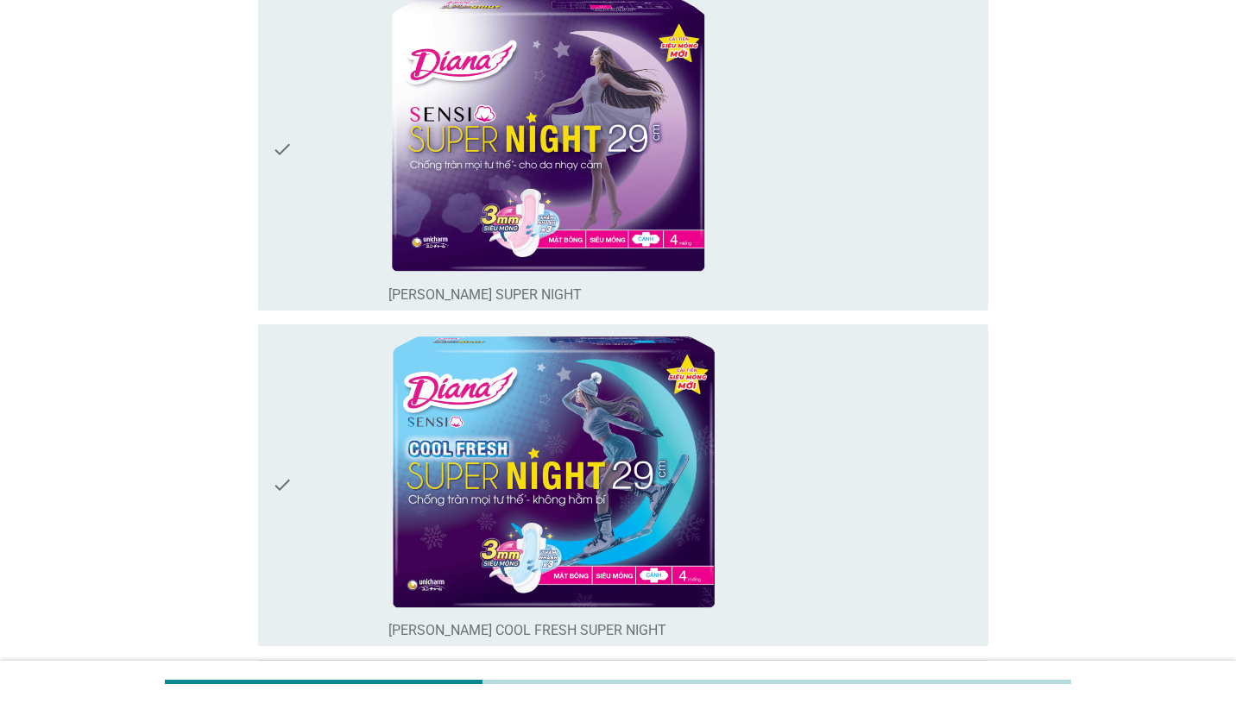
click at [810, 502] on div "check_box_outline_blank [PERSON_NAME] SENSI COOL FRESH SUPER NIGHT" at bounding box center [681, 485] width 586 height 308
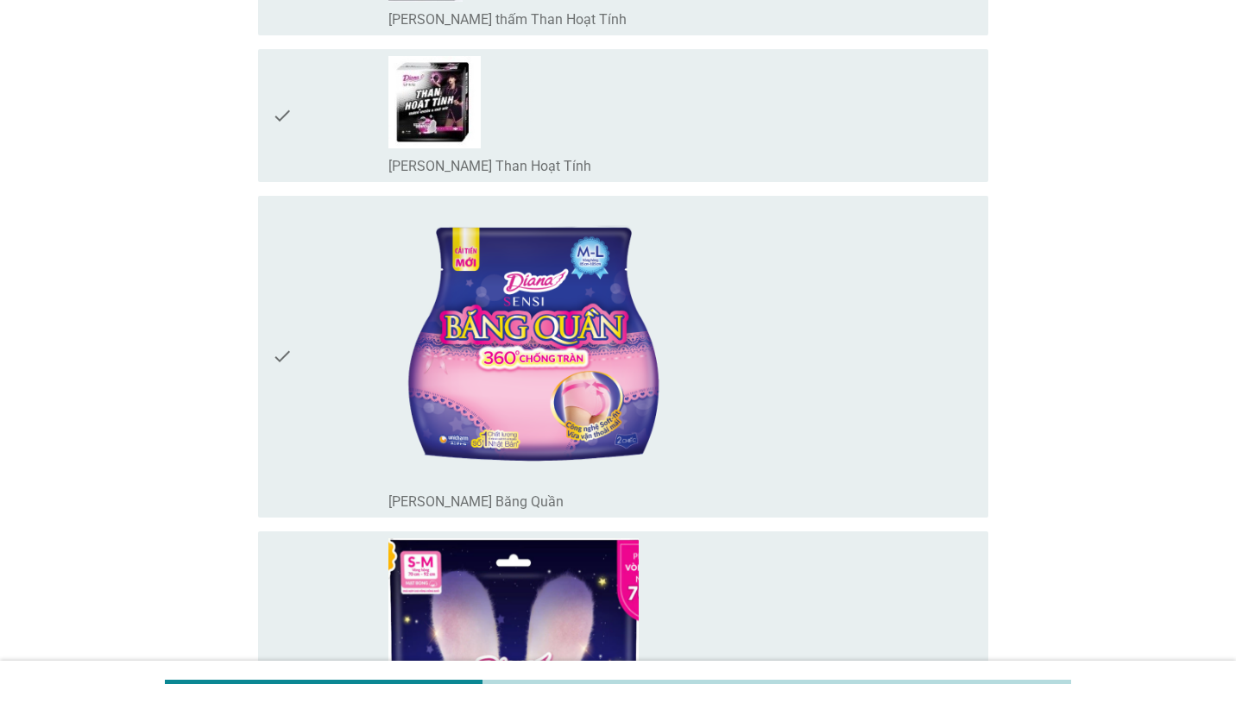
click at [810, 502] on div "check_box_outline_blank [PERSON_NAME] Băng Quần" at bounding box center [681, 500] width 586 height 21
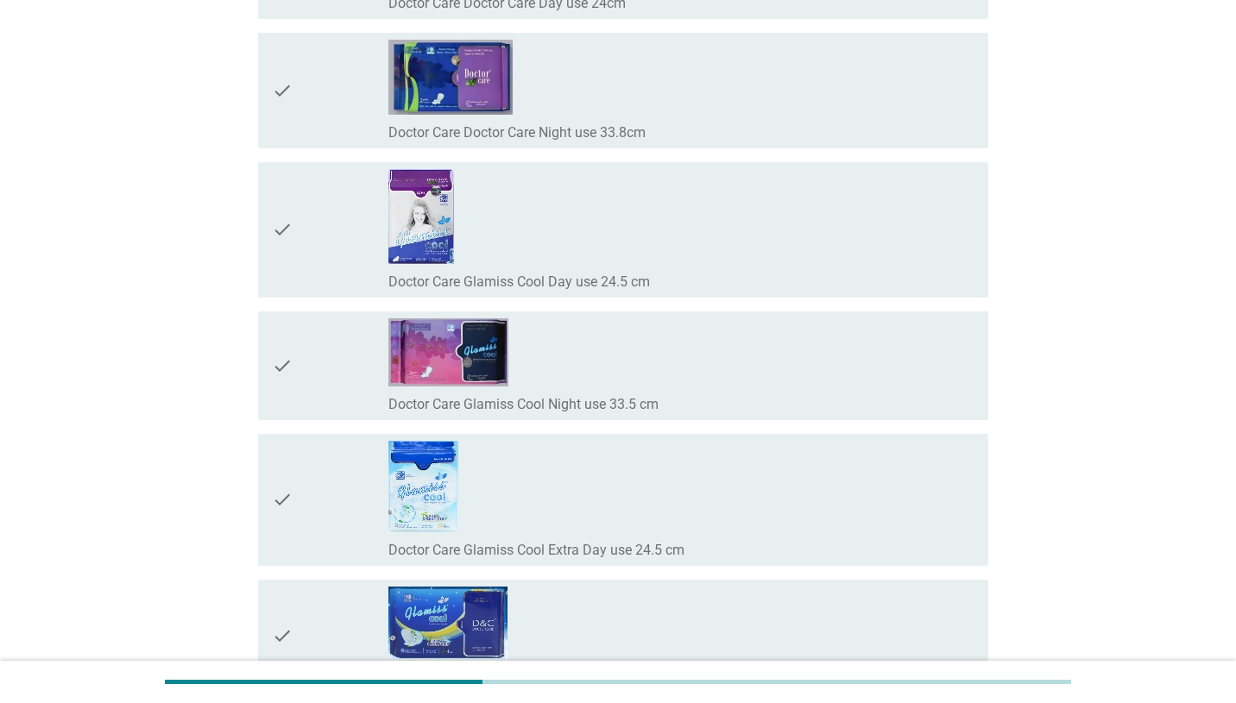
scroll to position [14885, 0]
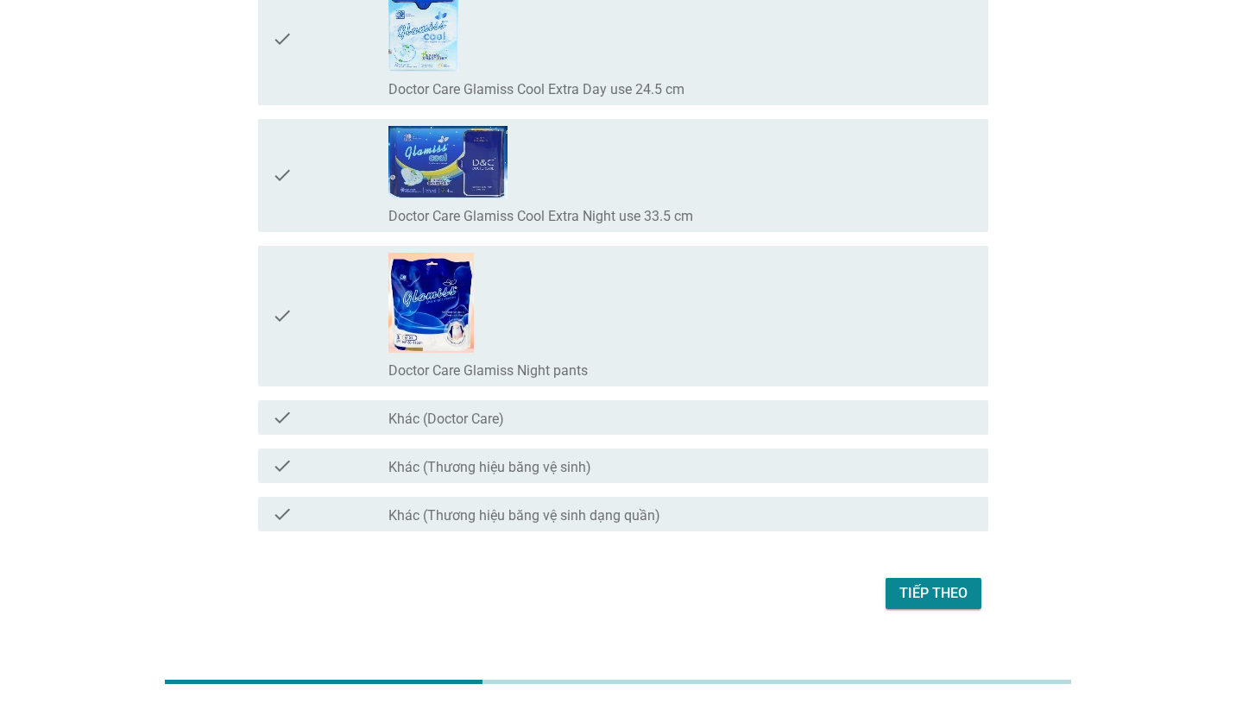
click at [927, 583] on div "Tiếp theo" at bounding box center [933, 593] width 68 height 21
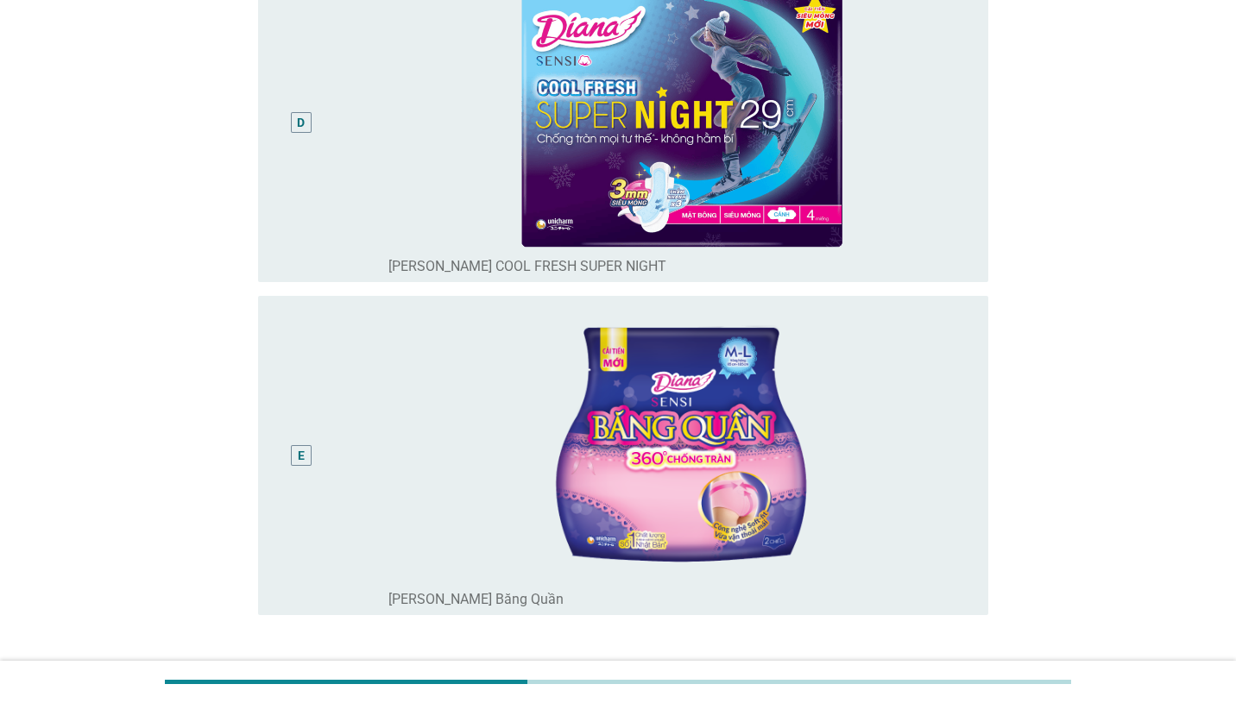
scroll to position [1266, 0]
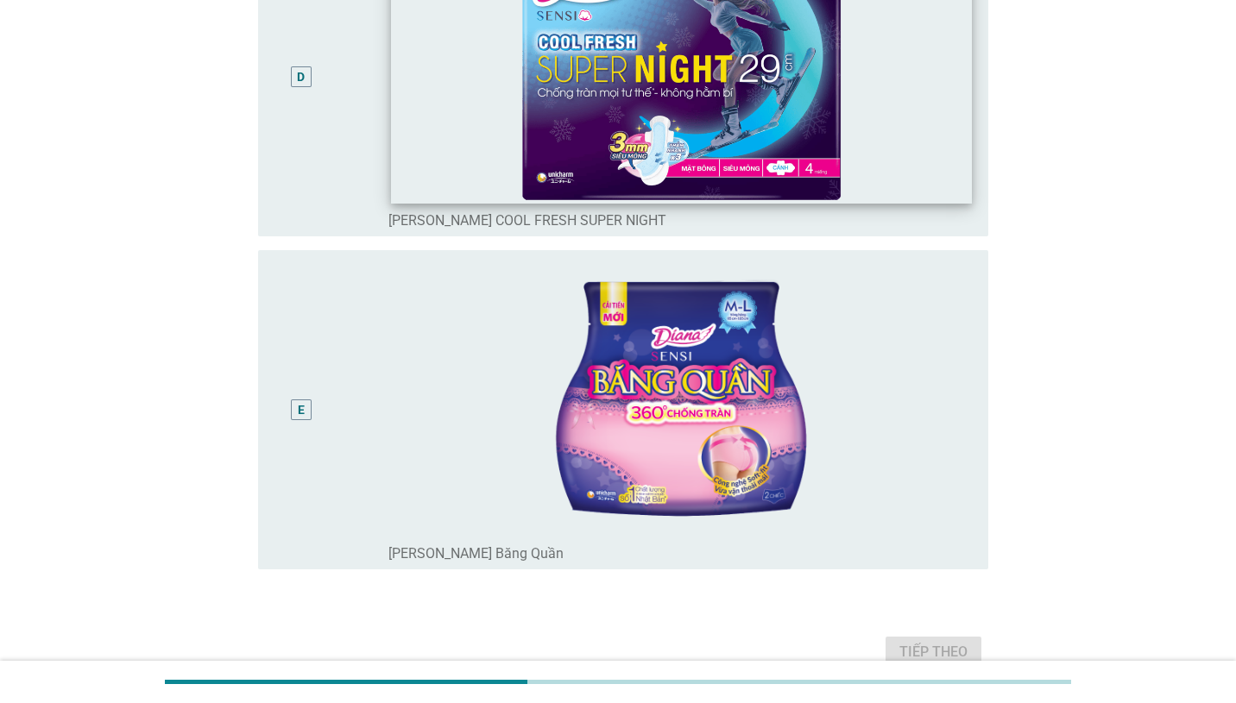
click at [926, 182] on img at bounding box center [682, 64] width 580 height 279
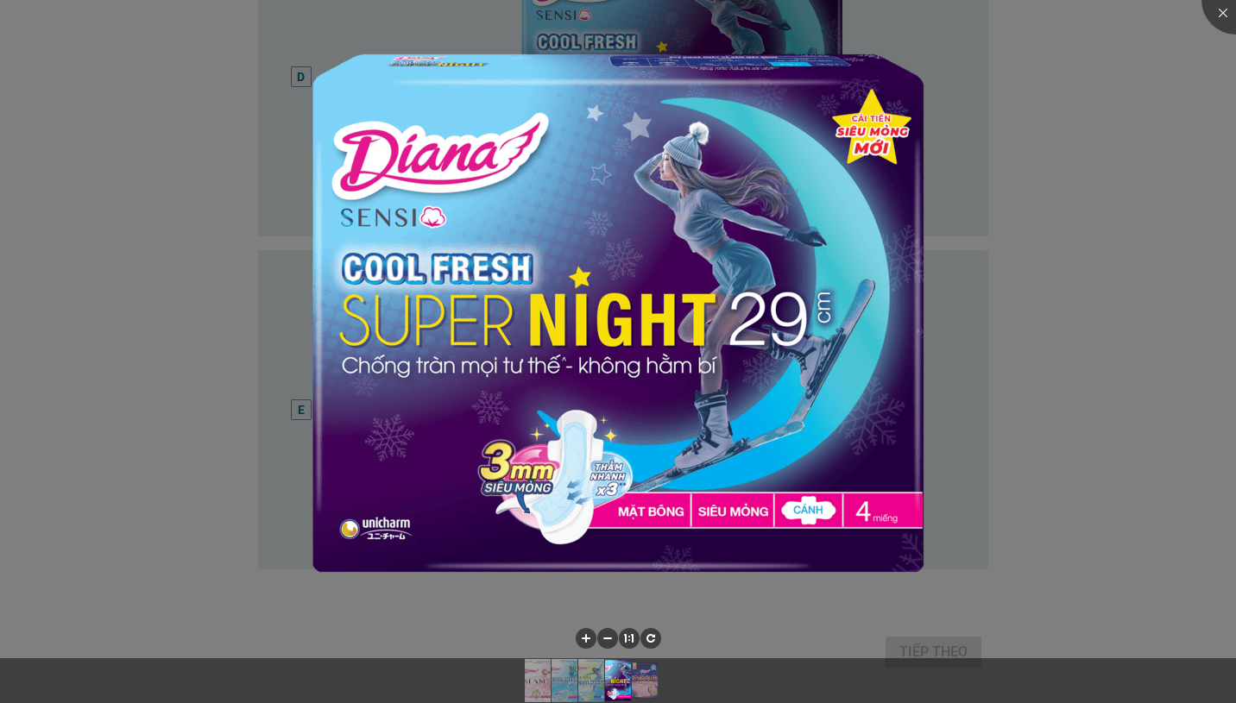
click at [999, 489] on div at bounding box center [618, 351] width 1236 height 703
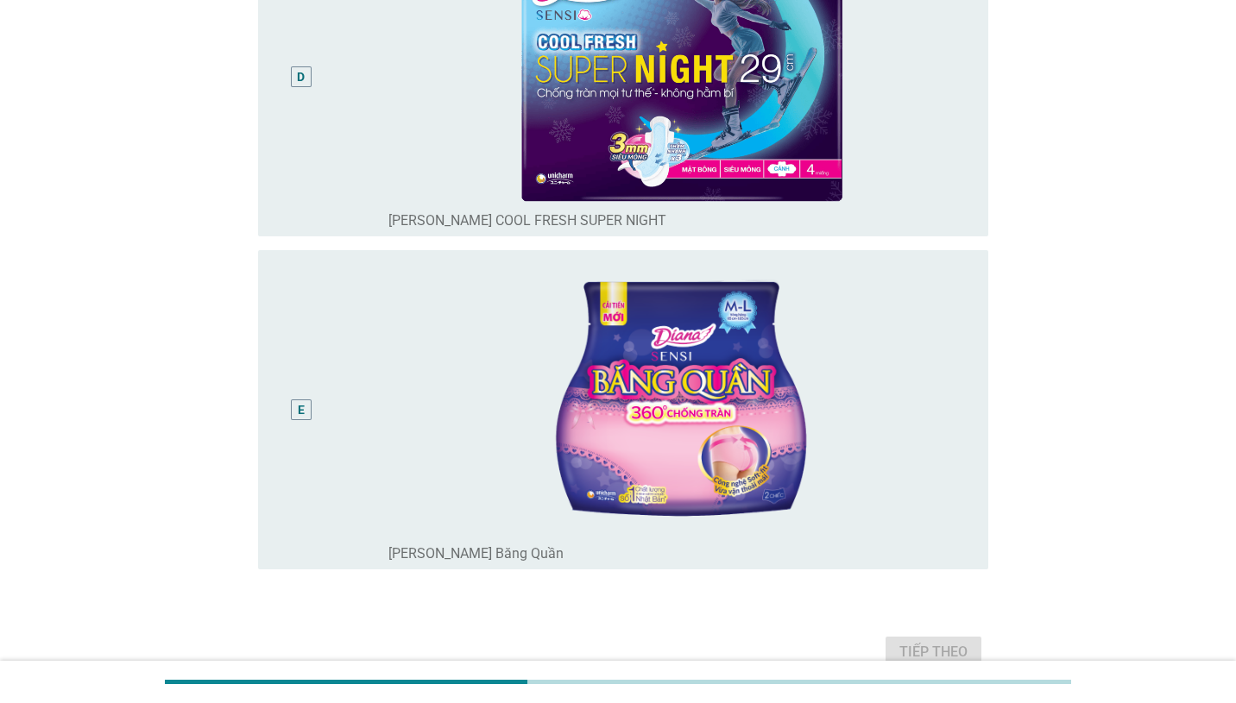
click at [301, 81] on div "D" at bounding box center [301, 76] width 8 height 18
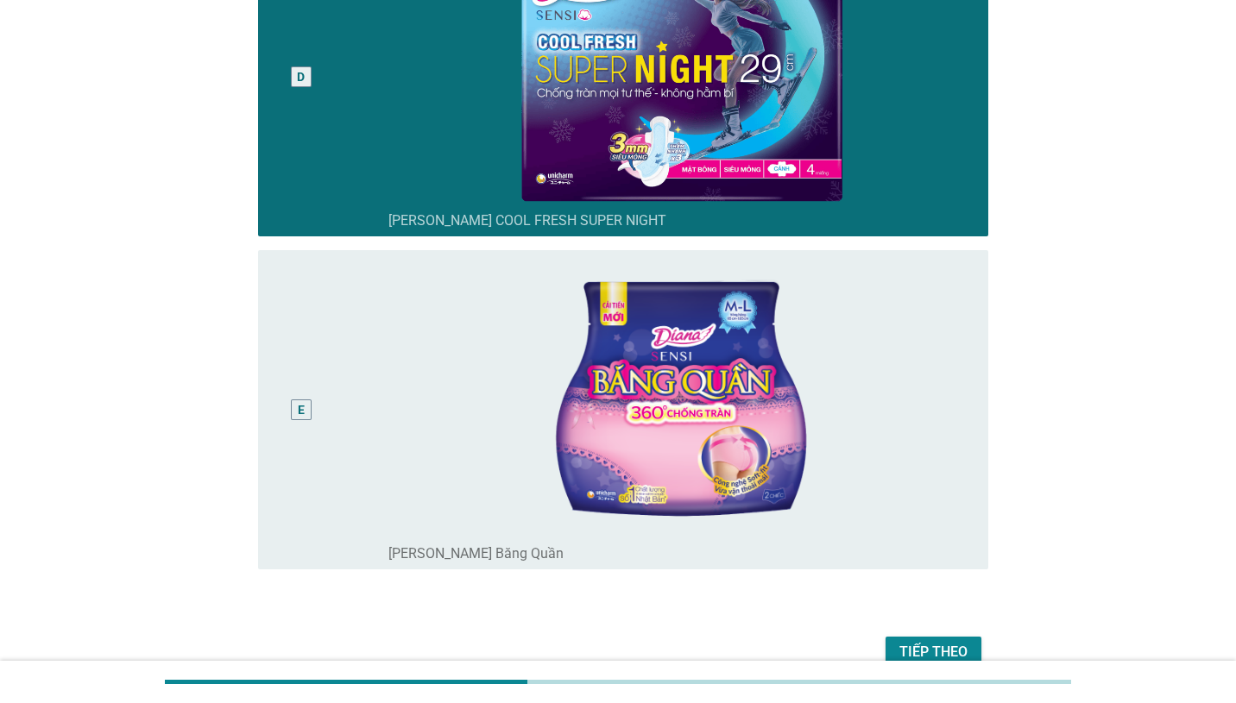
click at [921, 646] on div "Tiếp theo" at bounding box center [933, 652] width 68 height 21
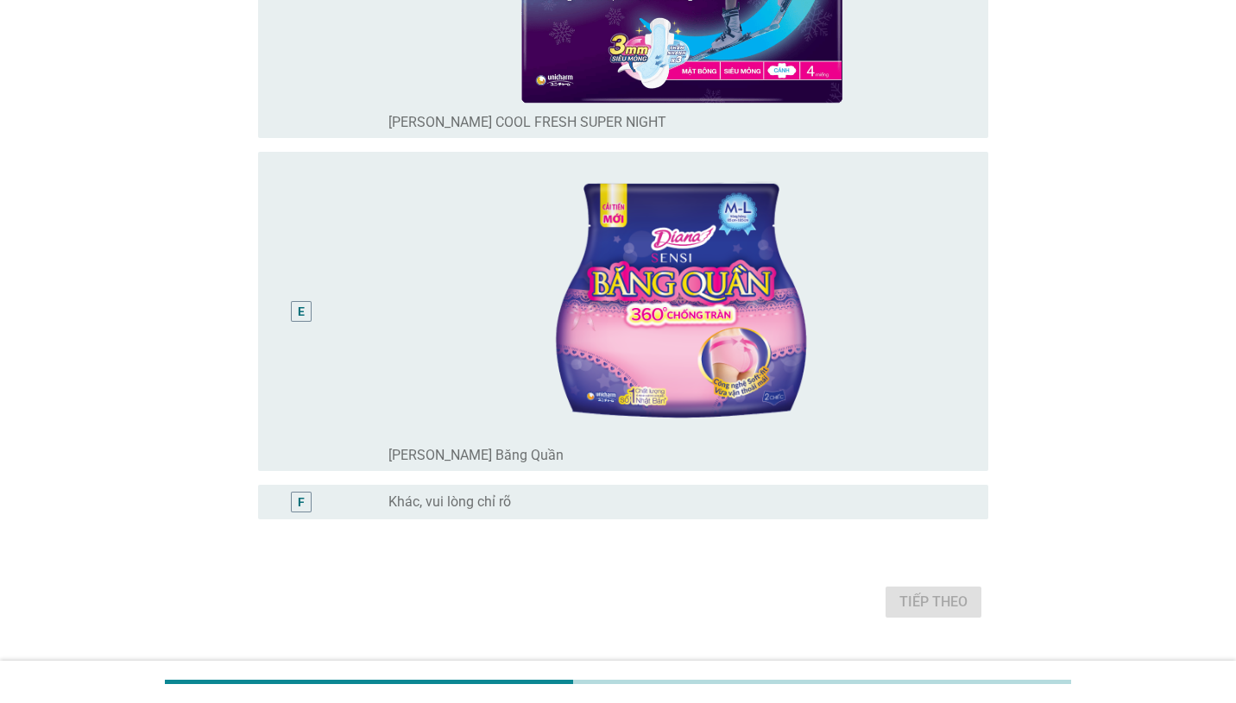
scroll to position [1377, 0]
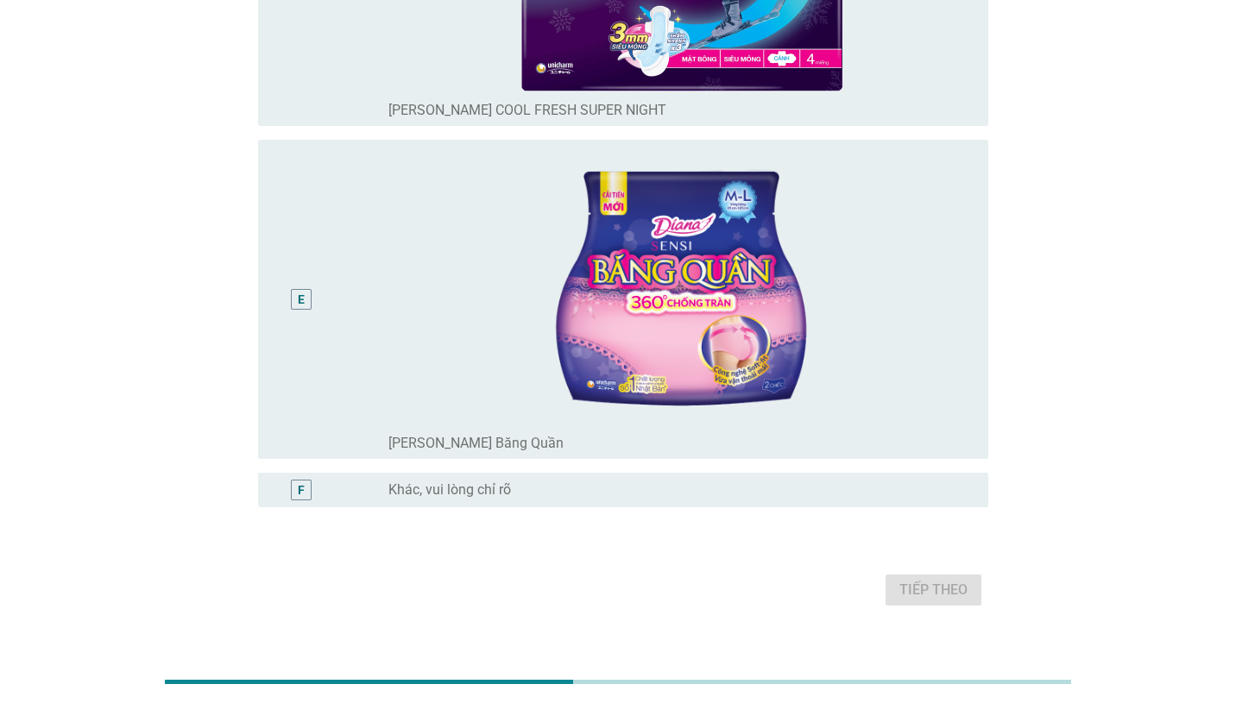
click at [300, 294] on div "E" at bounding box center [301, 299] width 7 height 18
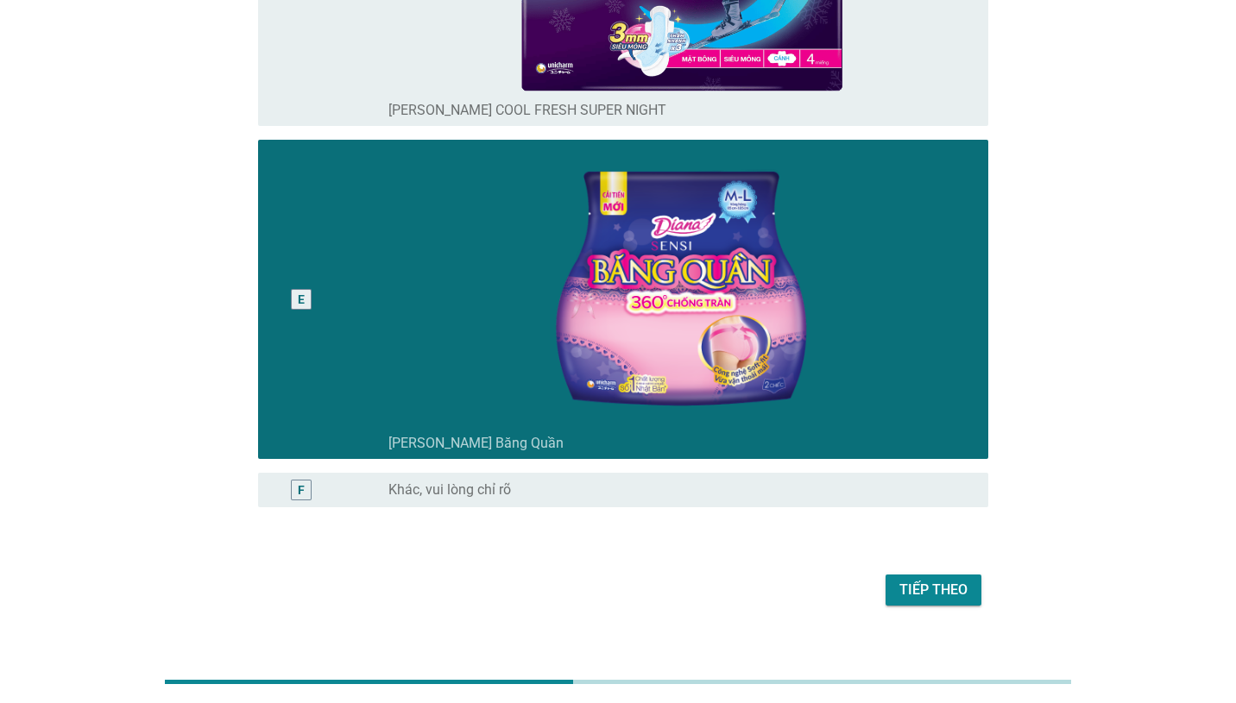
click at [921, 577] on button "Tiếp theo" at bounding box center [934, 590] width 96 height 31
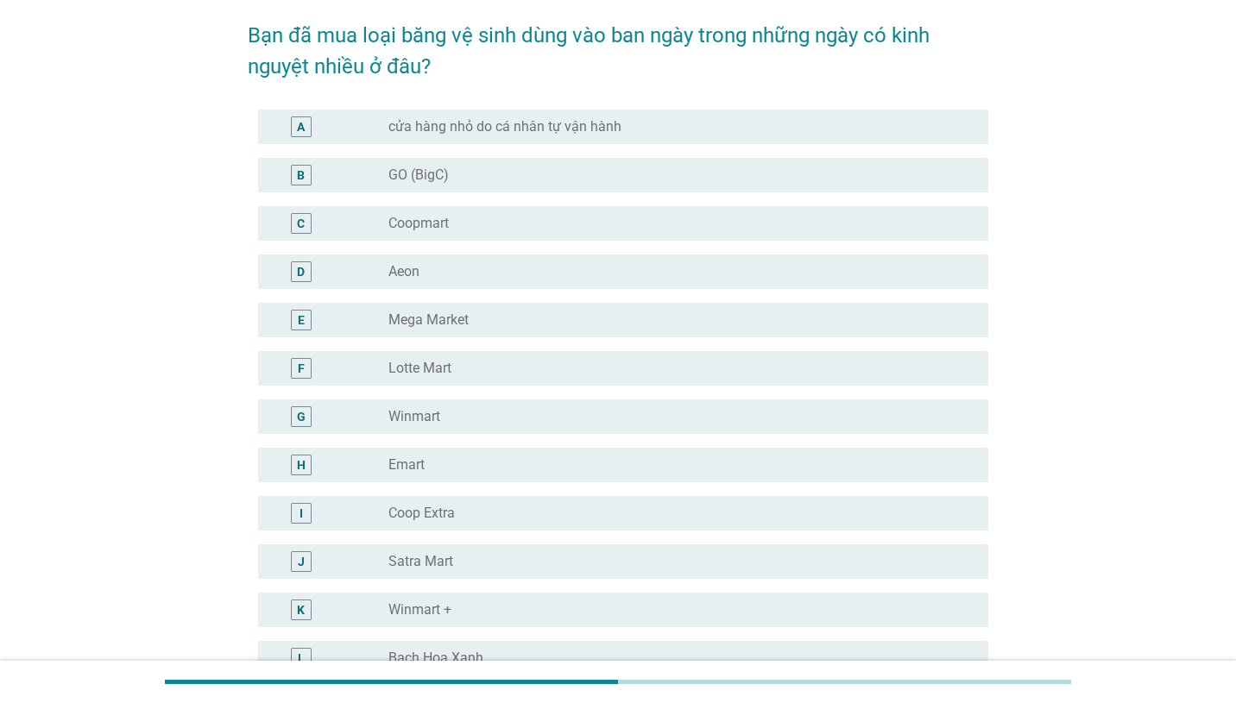
scroll to position [77, 0]
click at [703, 162] on div "radio_button_unchecked GO (BigC)" at bounding box center [681, 172] width 586 height 21
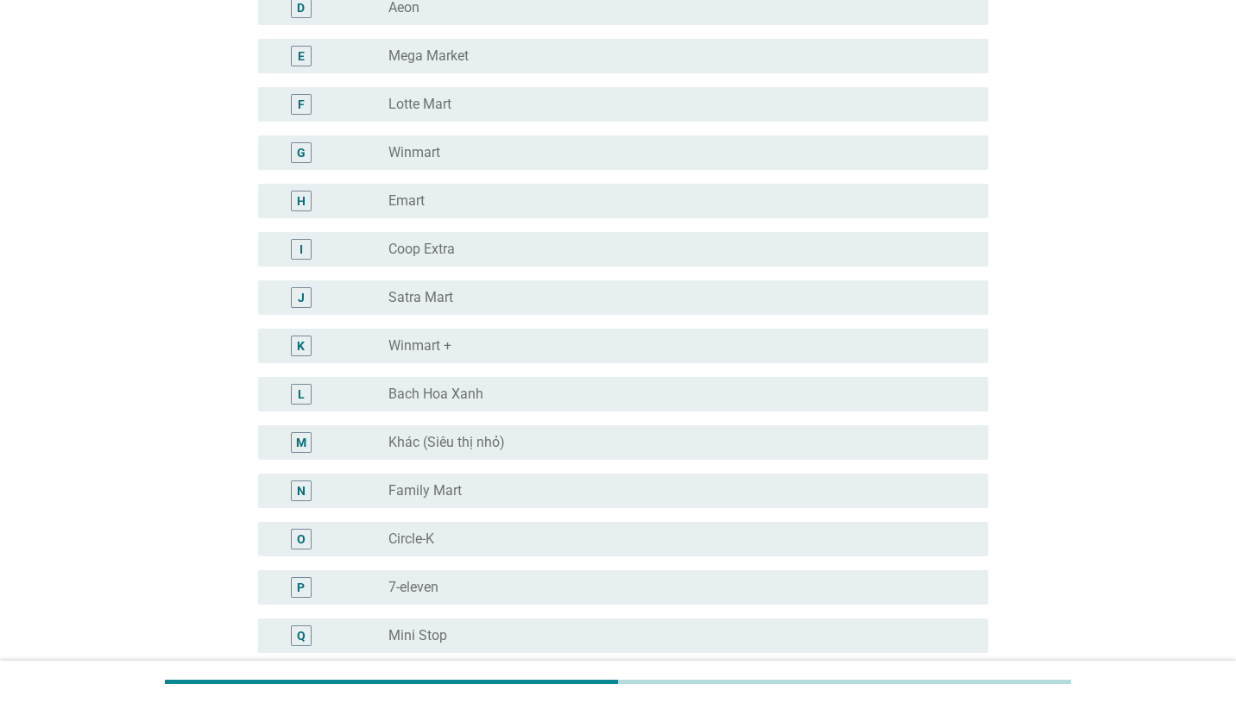
scroll to position [344, 0]
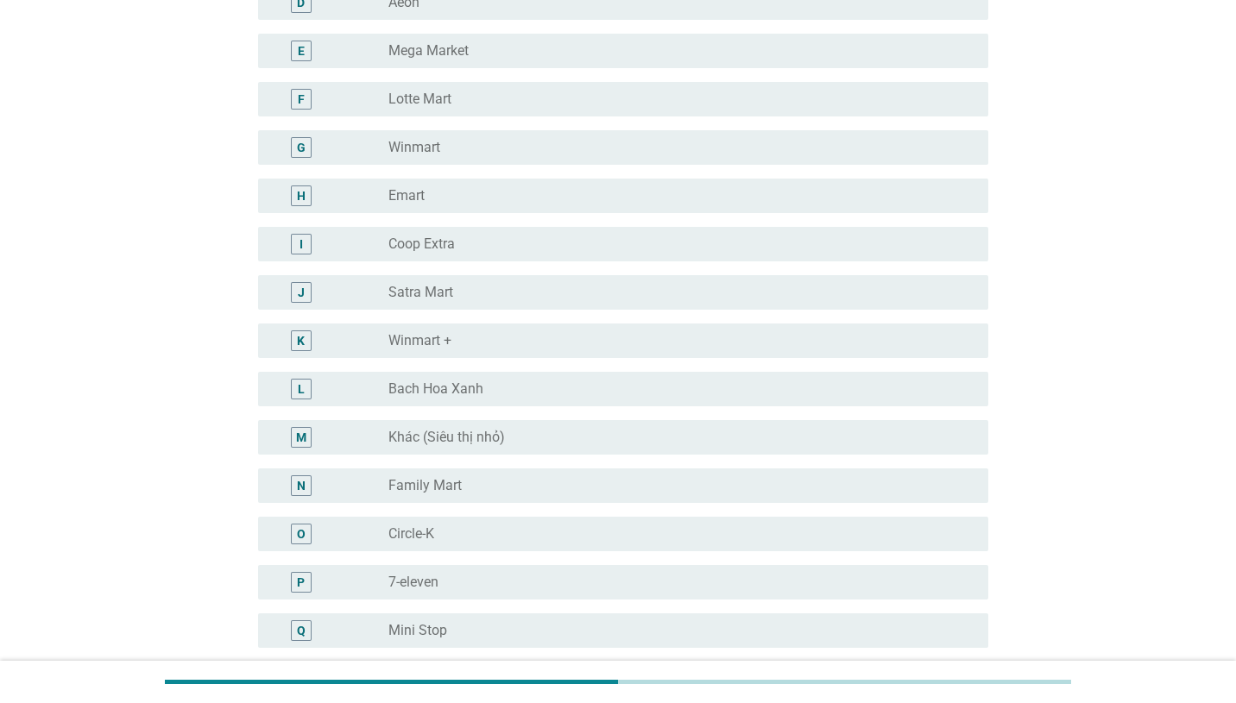
click at [674, 388] on div "radio_button_unchecked Bach Hoa Xanh" at bounding box center [674, 389] width 572 height 17
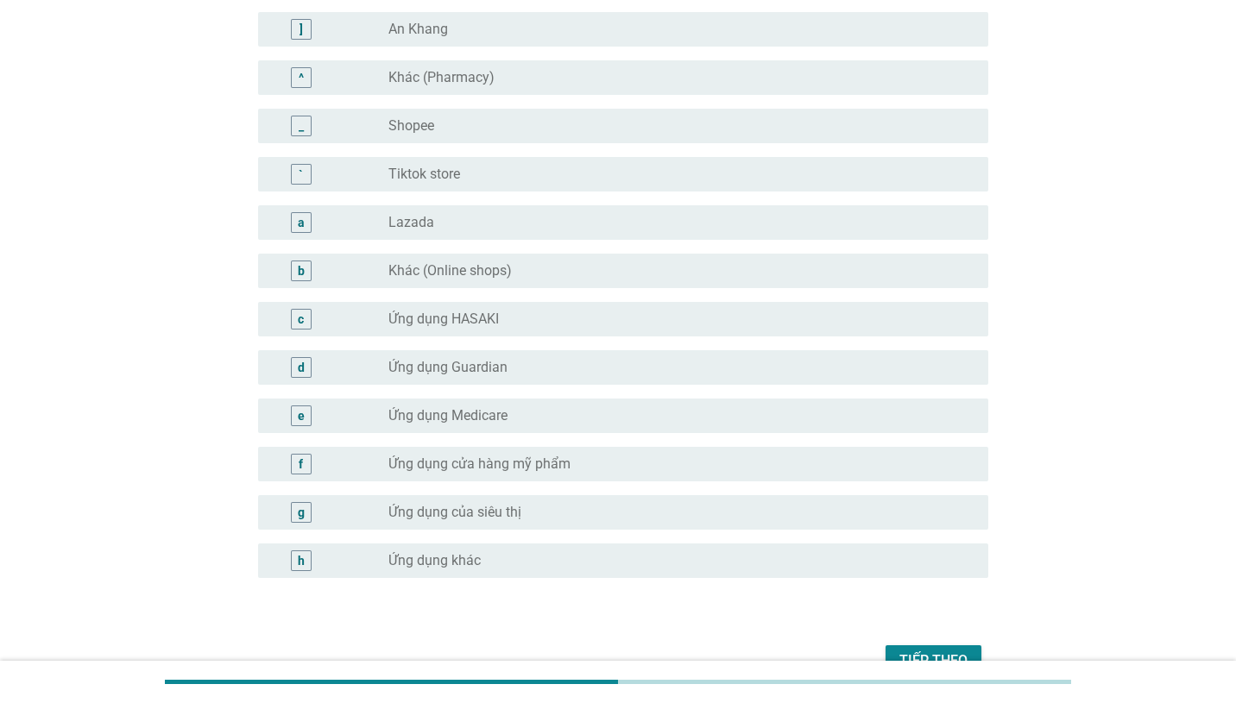
scroll to position [1528, 0]
click at [935, 653] on div "Tiếp theo" at bounding box center [933, 658] width 68 height 21
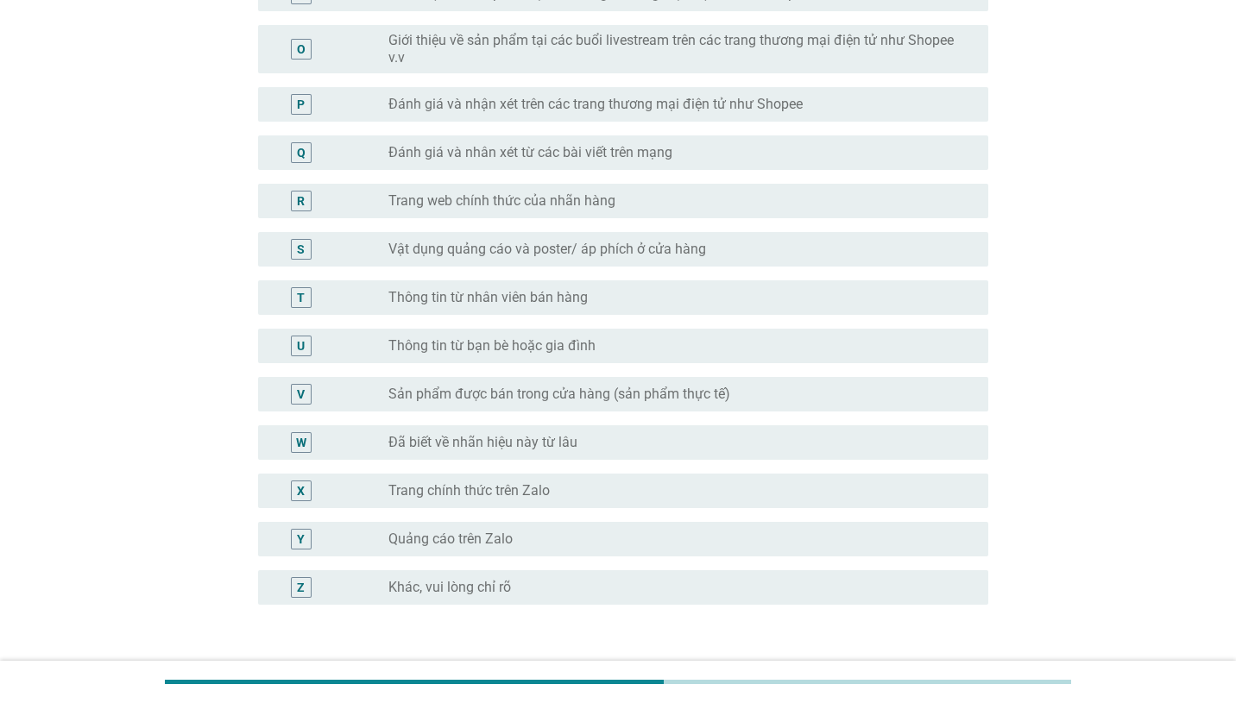
scroll to position [838, 0]
click at [687, 408] on div "V radio_button_unchecked Sản phẩm được bán trong cửa hàng (sản phẩm thực tế)" at bounding box center [623, 392] width 731 height 35
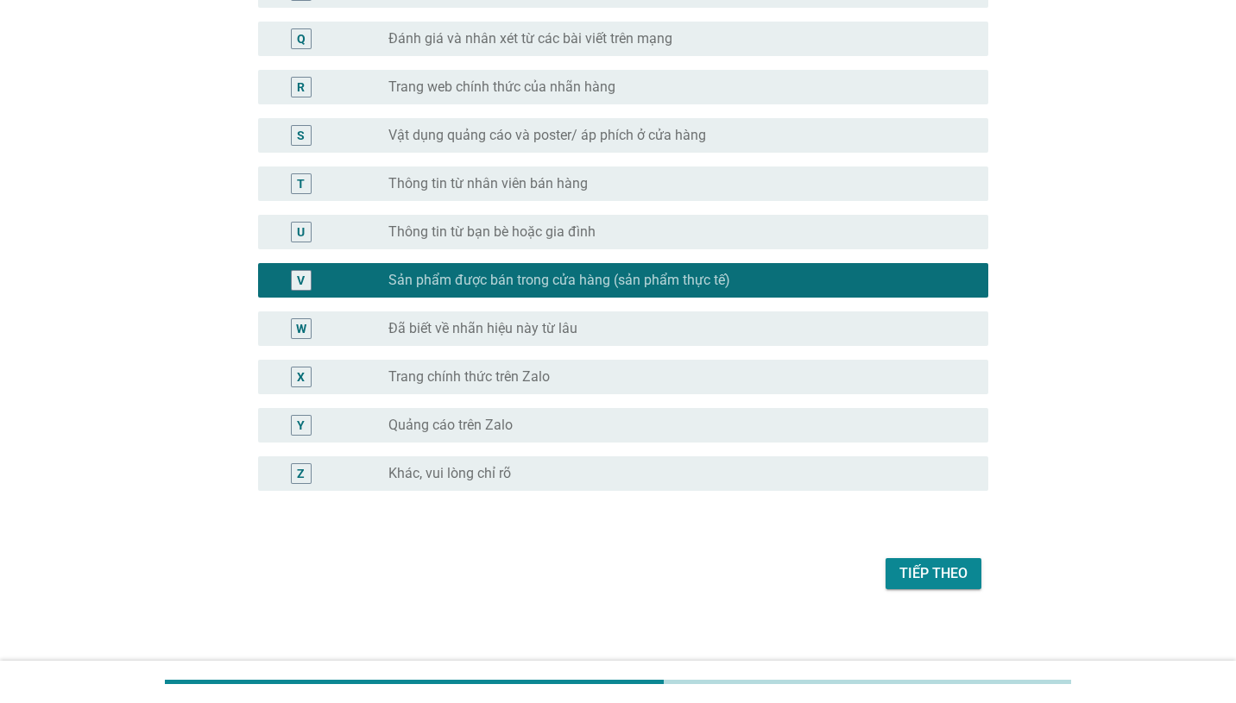
scroll to position [959, 0]
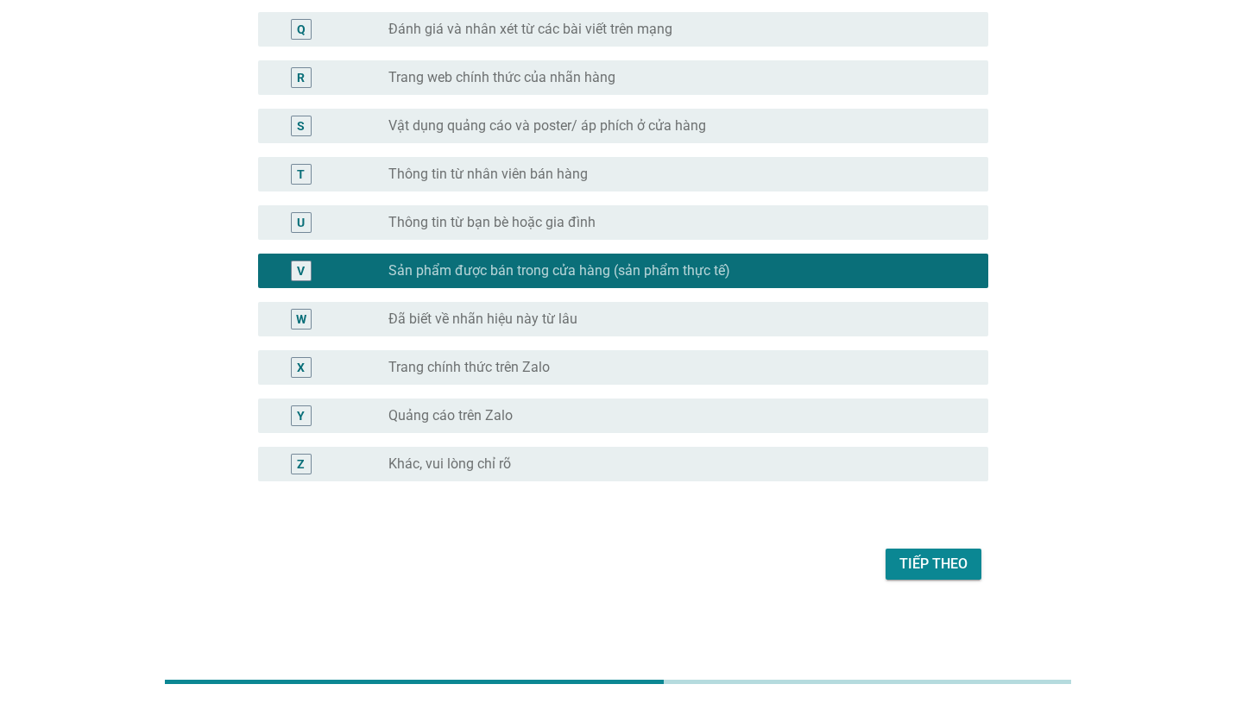
click at [631, 325] on div "radio_button_unchecked Đã biết về nhãn hiệu này từ lâu" at bounding box center [674, 319] width 572 height 17
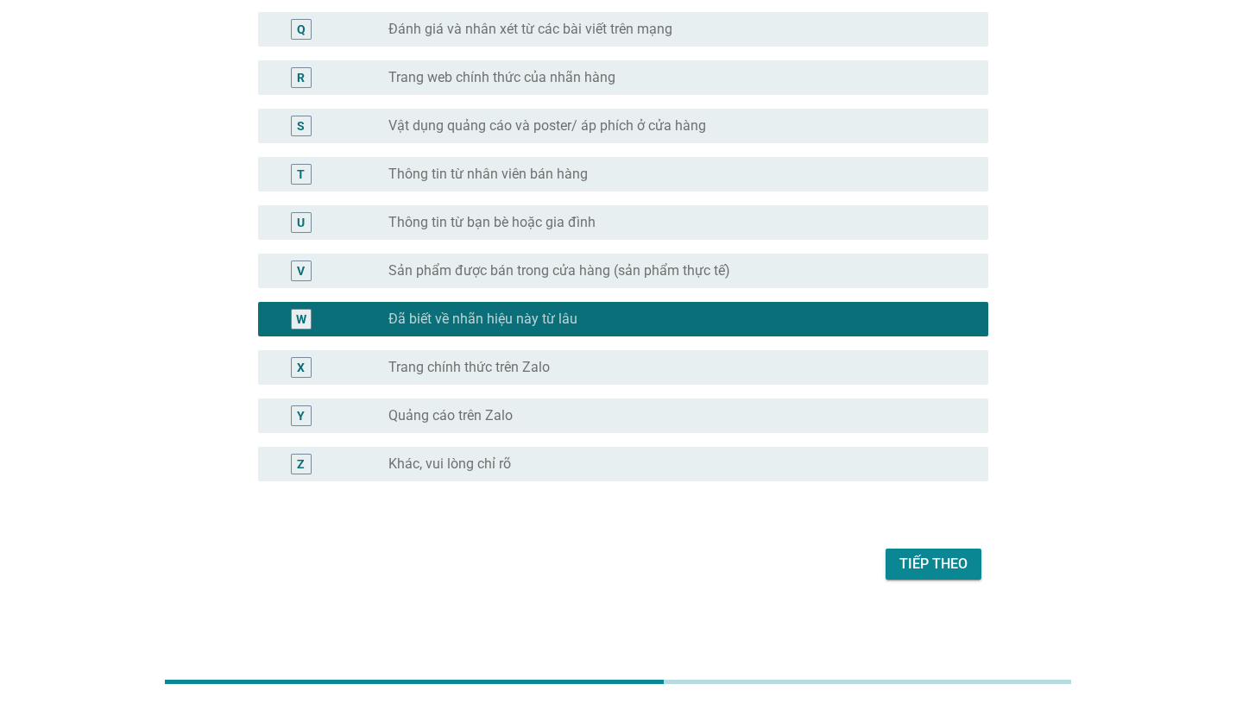
click at [631, 275] on label "Sản phẩm được bán trong cửa hàng (sản phẩm thực tế)" at bounding box center [559, 270] width 342 height 17
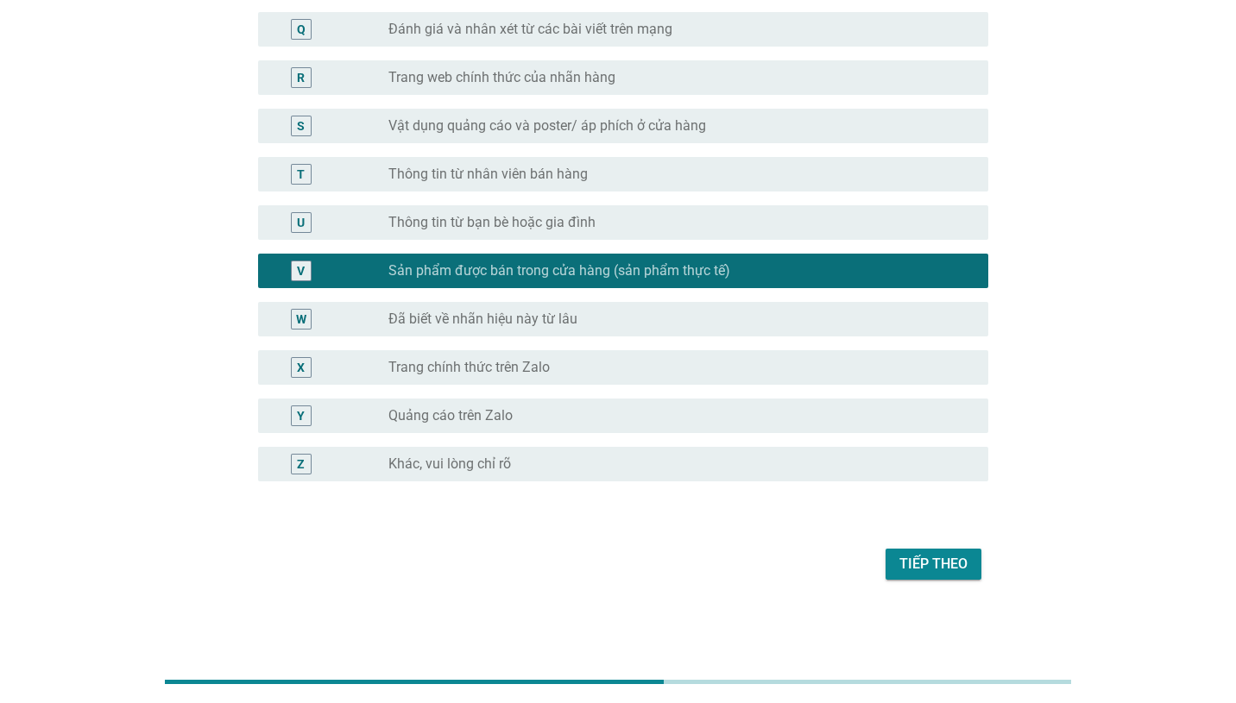
click at [934, 560] on div "Tiếp theo" at bounding box center [933, 564] width 68 height 21
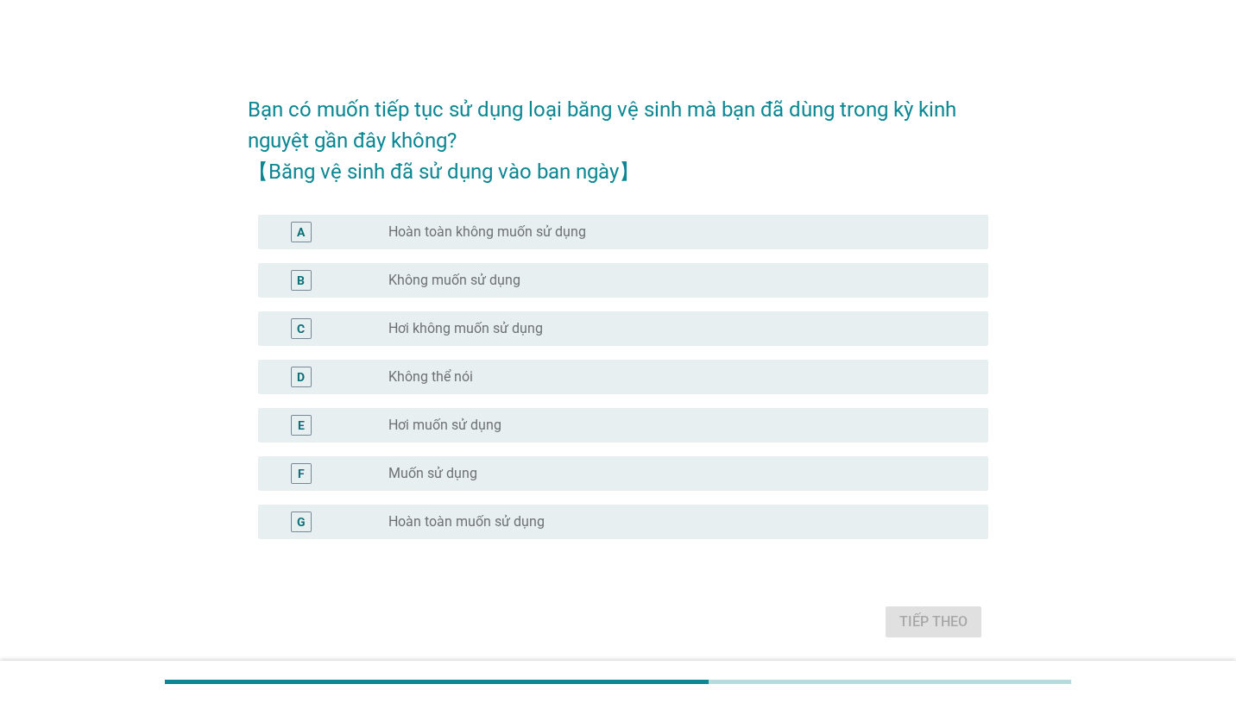
click at [558, 479] on div "radio_button_unchecked Muốn sử dụng" at bounding box center [674, 473] width 572 height 17
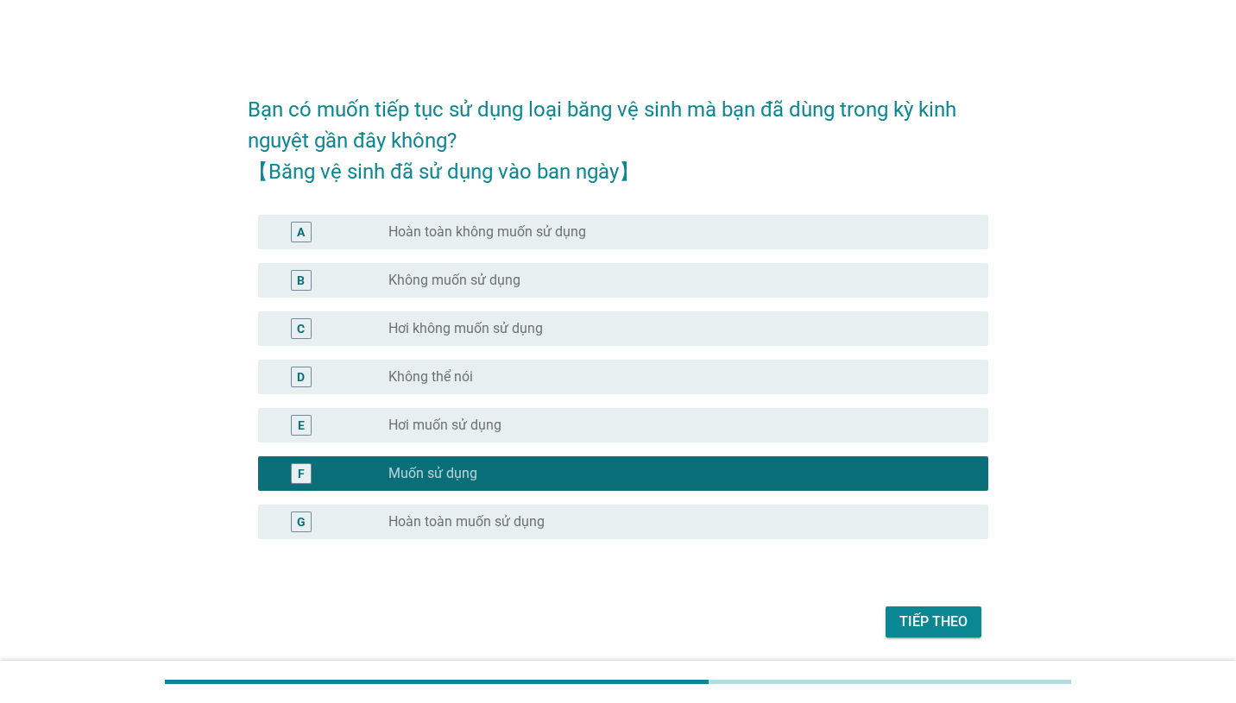
click at [920, 607] on button "Tiếp theo" at bounding box center [934, 622] width 96 height 31
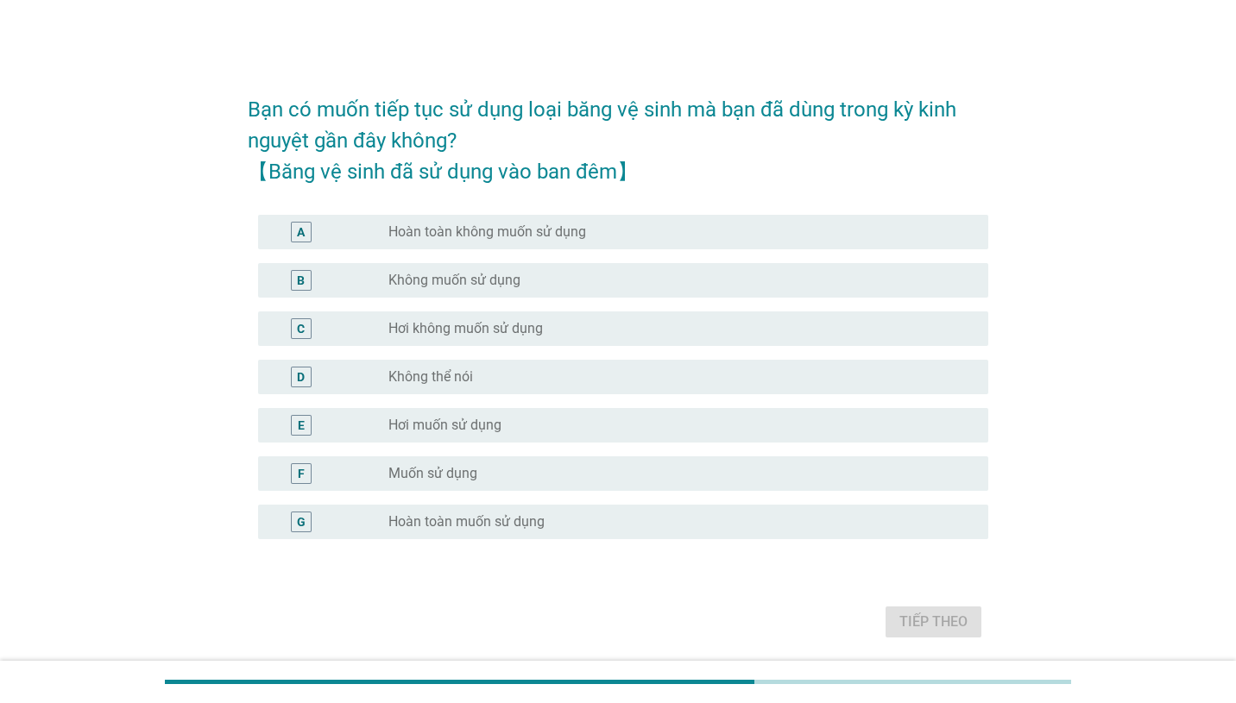
click at [735, 475] on div "radio_button_unchecked Muốn sử dụng" at bounding box center [674, 473] width 572 height 17
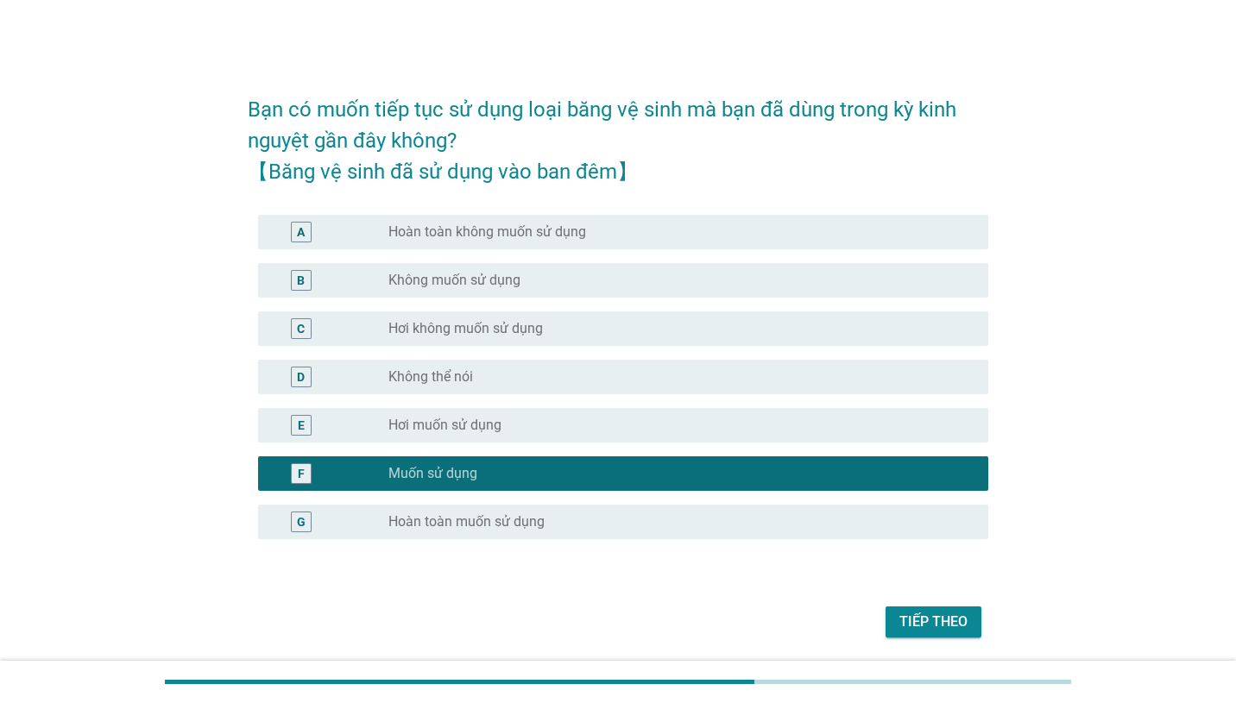
click at [935, 630] on div "Tiếp theo" at bounding box center [933, 622] width 68 height 21
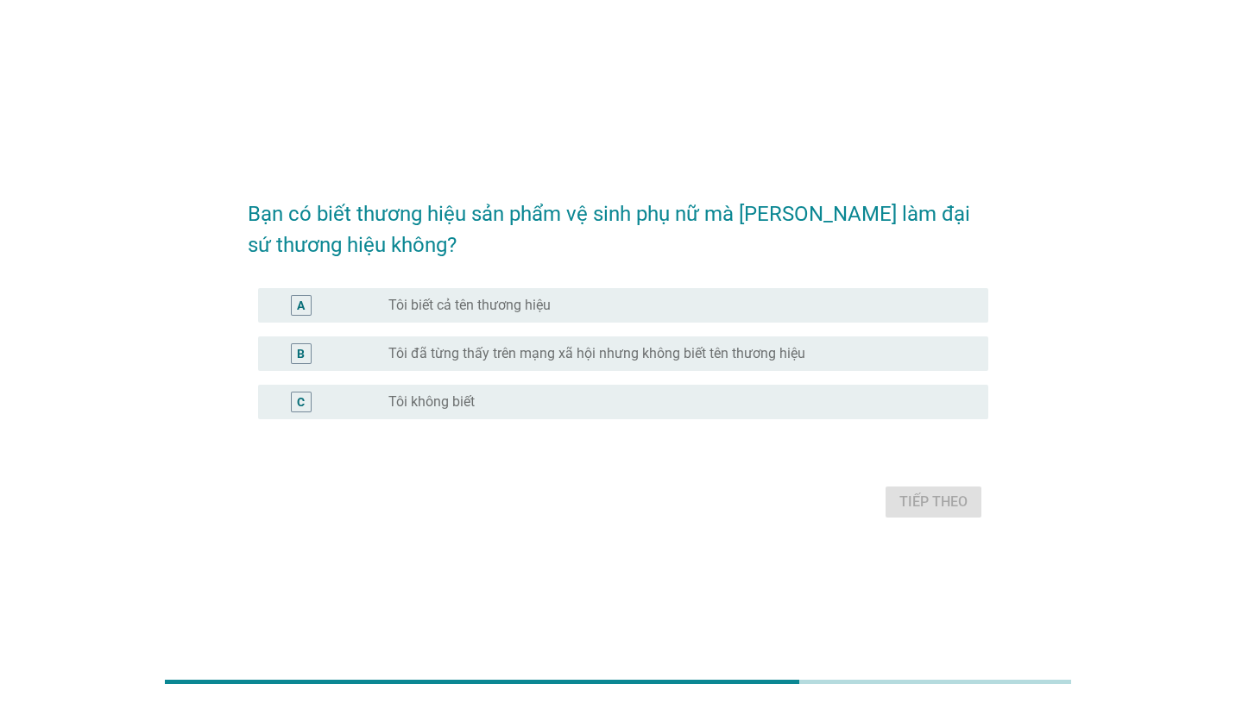
click at [584, 403] on div "radio_button_unchecked Tôi không biết" at bounding box center [674, 402] width 572 height 17
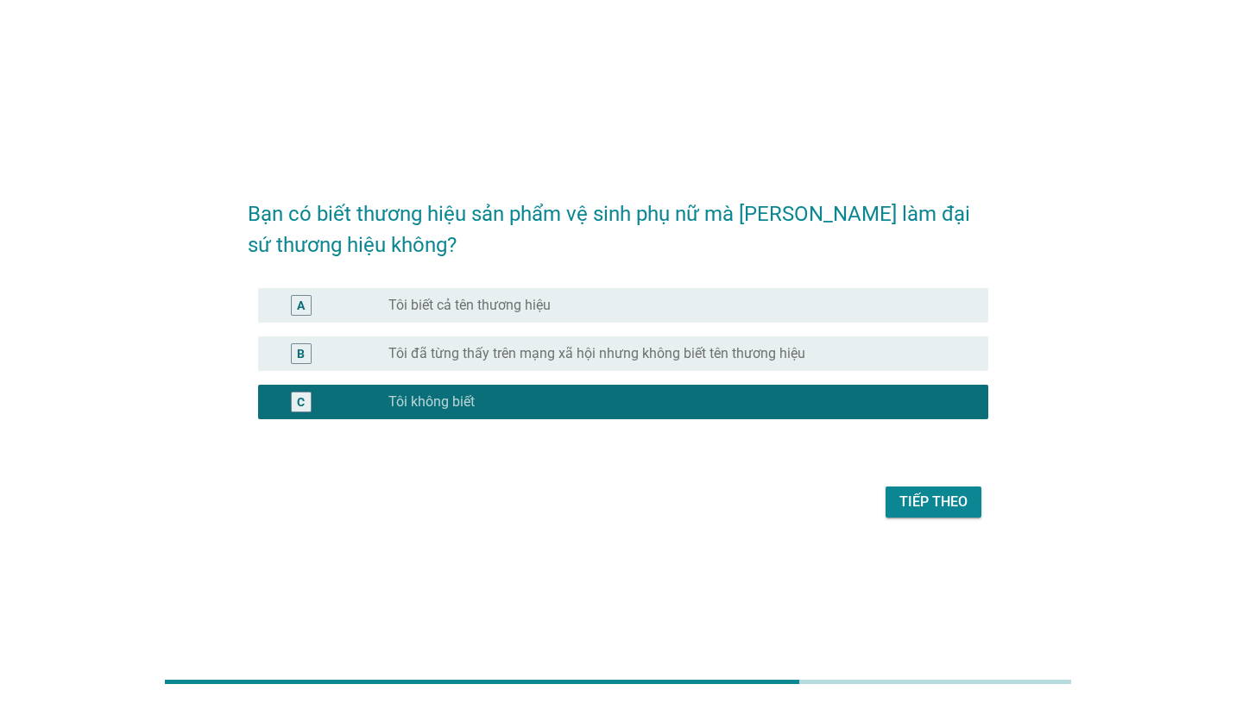
click at [584, 403] on div "radio_button_checked Tôi không biết" at bounding box center [674, 402] width 572 height 17
click at [936, 498] on div "Tiếp theo" at bounding box center [933, 502] width 68 height 21
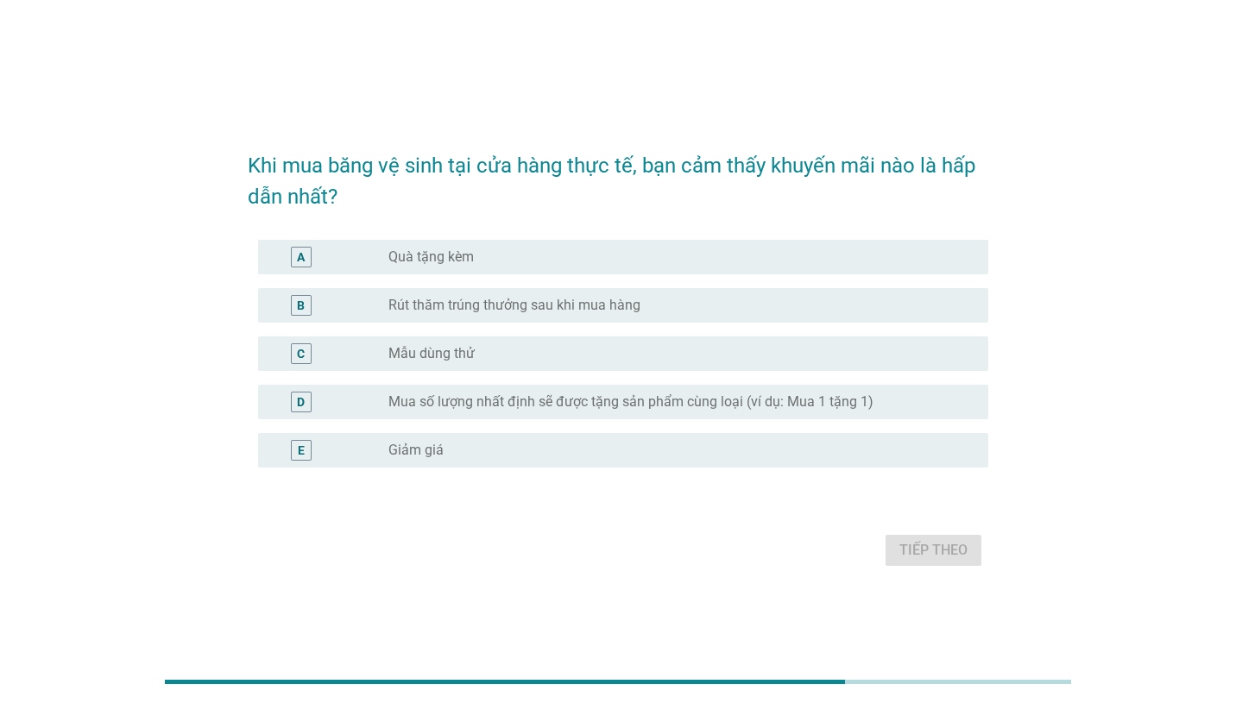
click at [760, 249] on div "radio_button_unchecked Quà tặng kèm" at bounding box center [674, 257] width 572 height 17
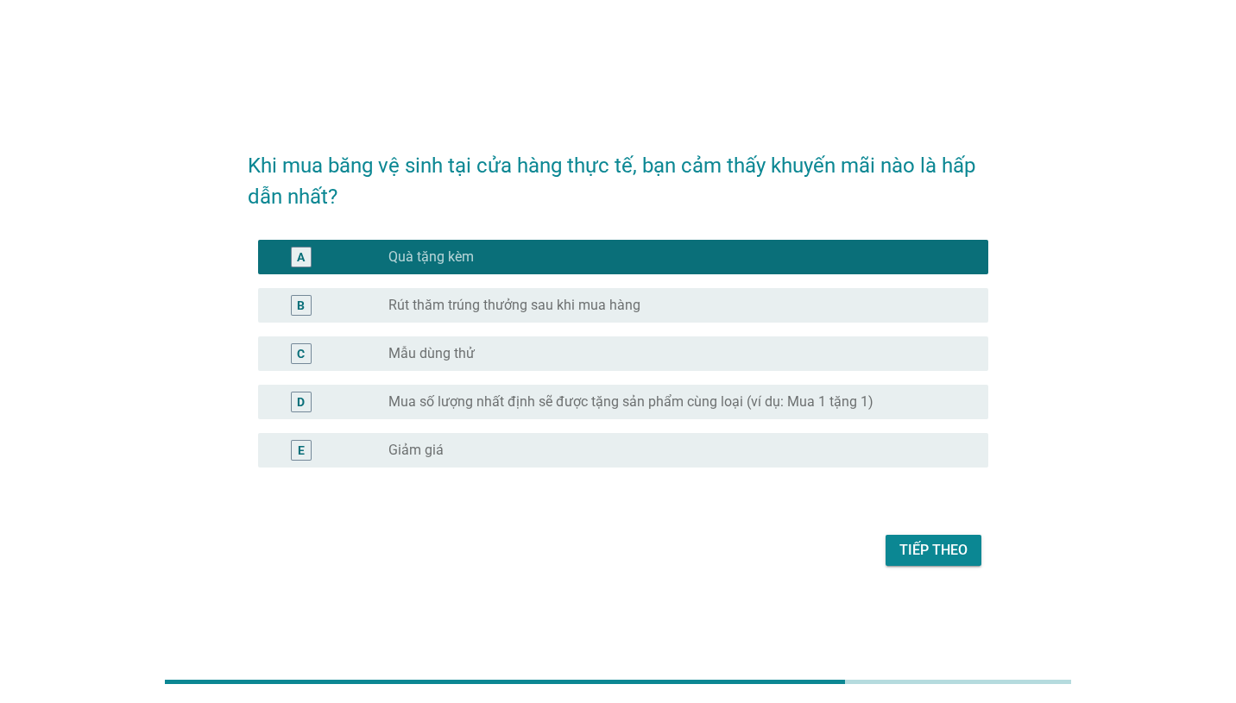
click at [790, 444] on div "radio_button_unchecked Giảm giá" at bounding box center [674, 450] width 572 height 17
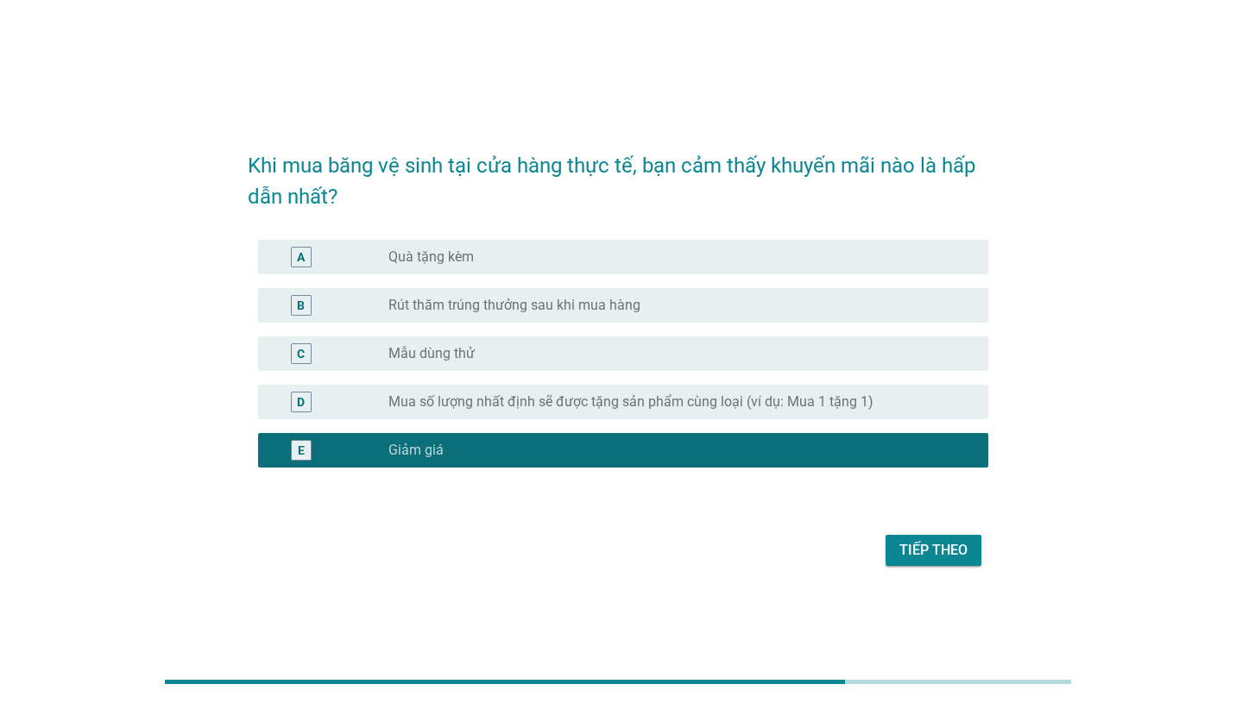
click at [772, 249] on div "radio_button_unchecked Quà tặng kèm" at bounding box center [674, 257] width 572 height 17
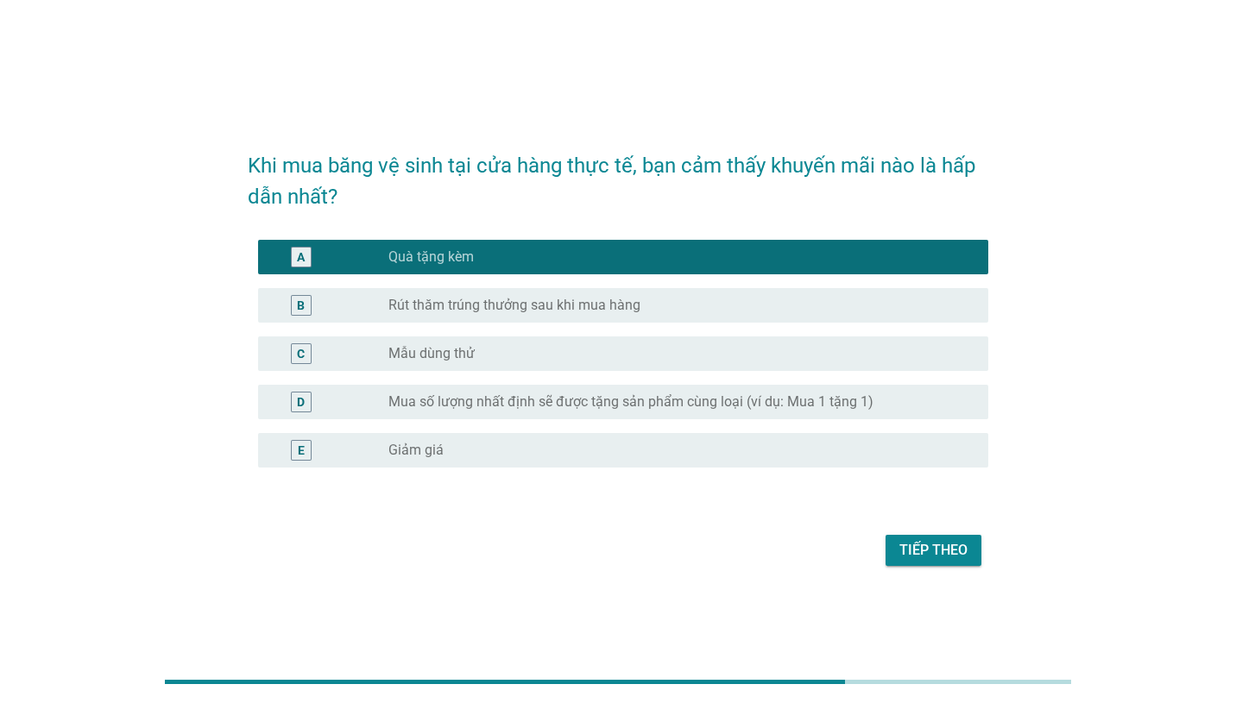
click at [874, 444] on div "radio_button_unchecked Giảm giá" at bounding box center [674, 450] width 572 height 17
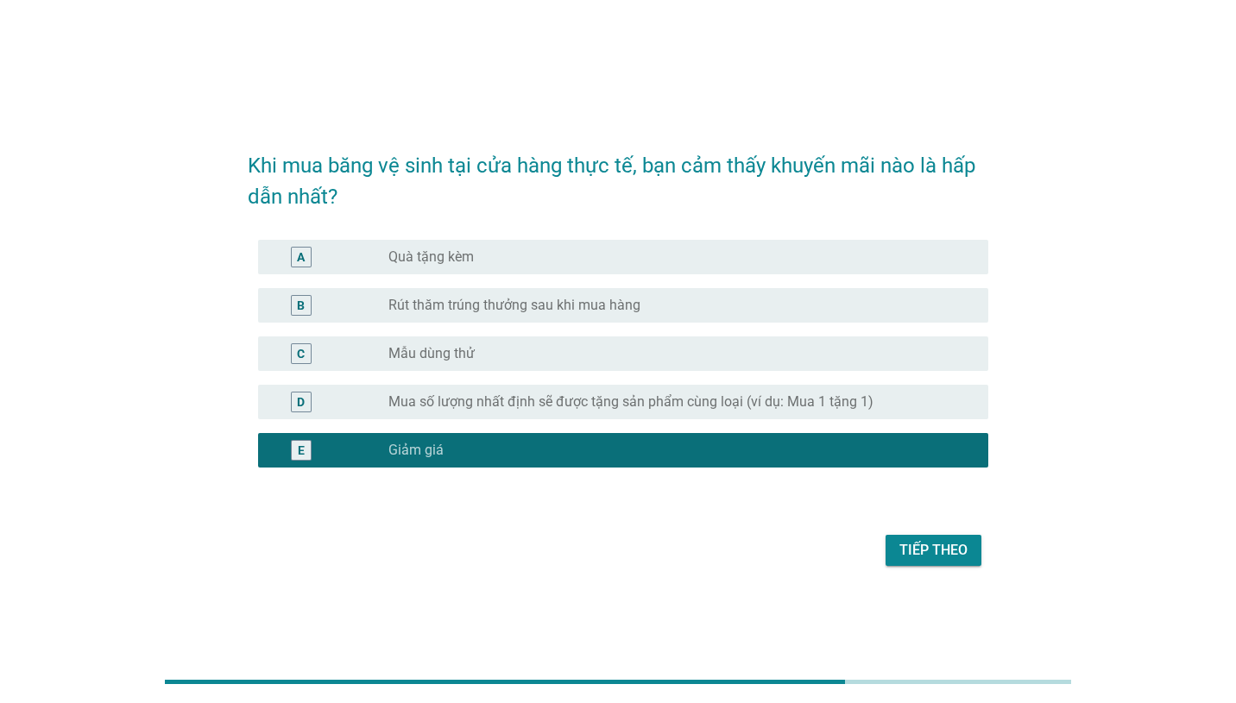
click at [942, 549] on div "Tiếp theo" at bounding box center [933, 550] width 68 height 21
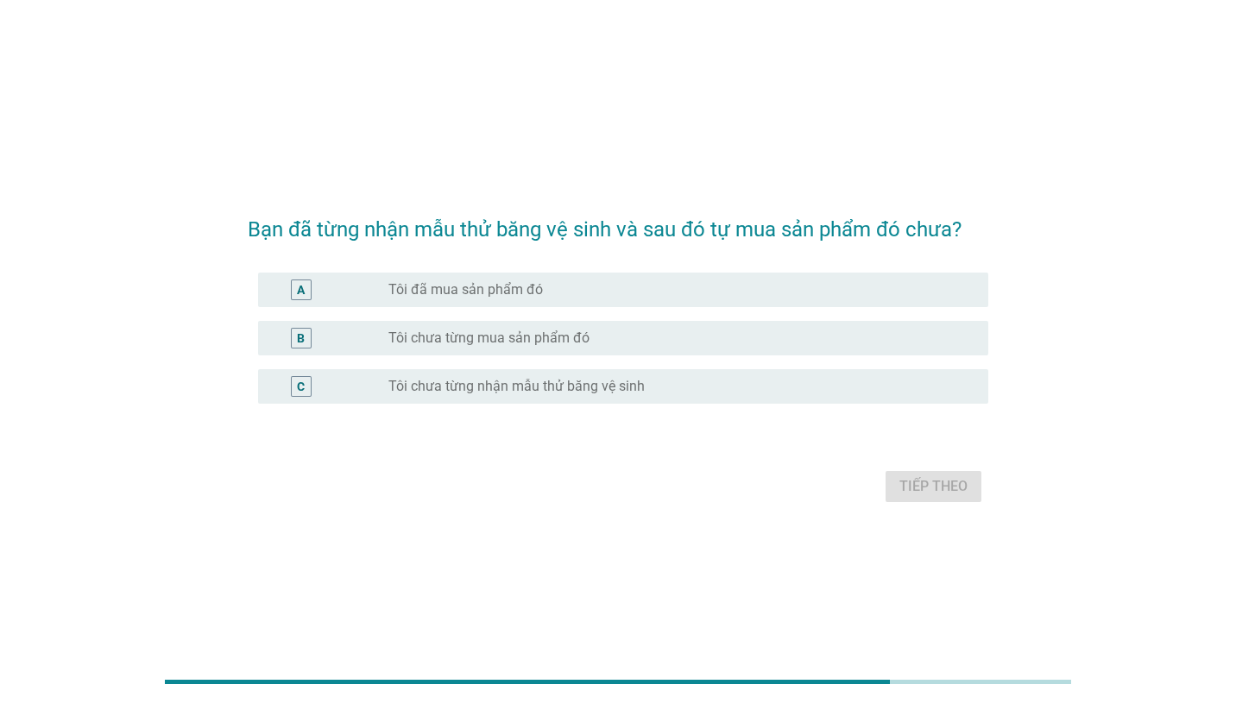
click at [787, 291] on div "radio_button_unchecked Tôi đã mua sản phẩm đó" at bounding box center [674, 289] width 572 height 17
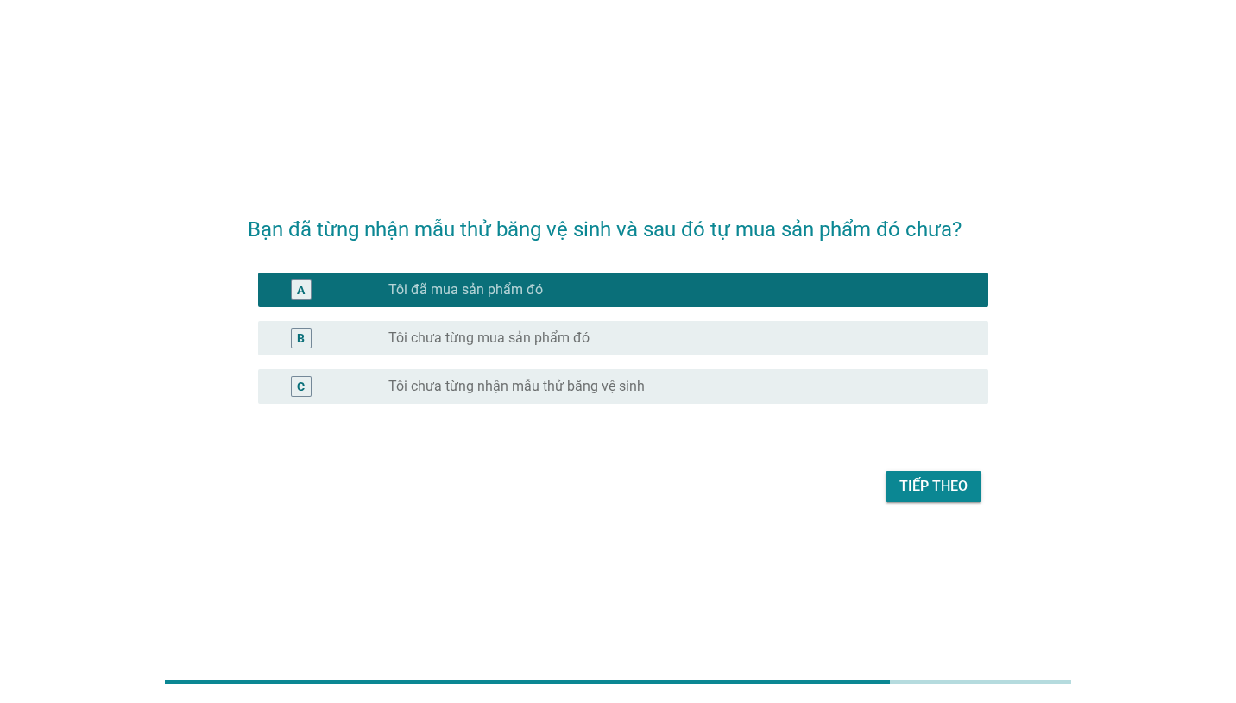
click at [936, 488] on div "Tiếp theo" at bounding box center [933, 486] width 68 height 21
